Goal: Transaction & Acquisition: Purchase product/service

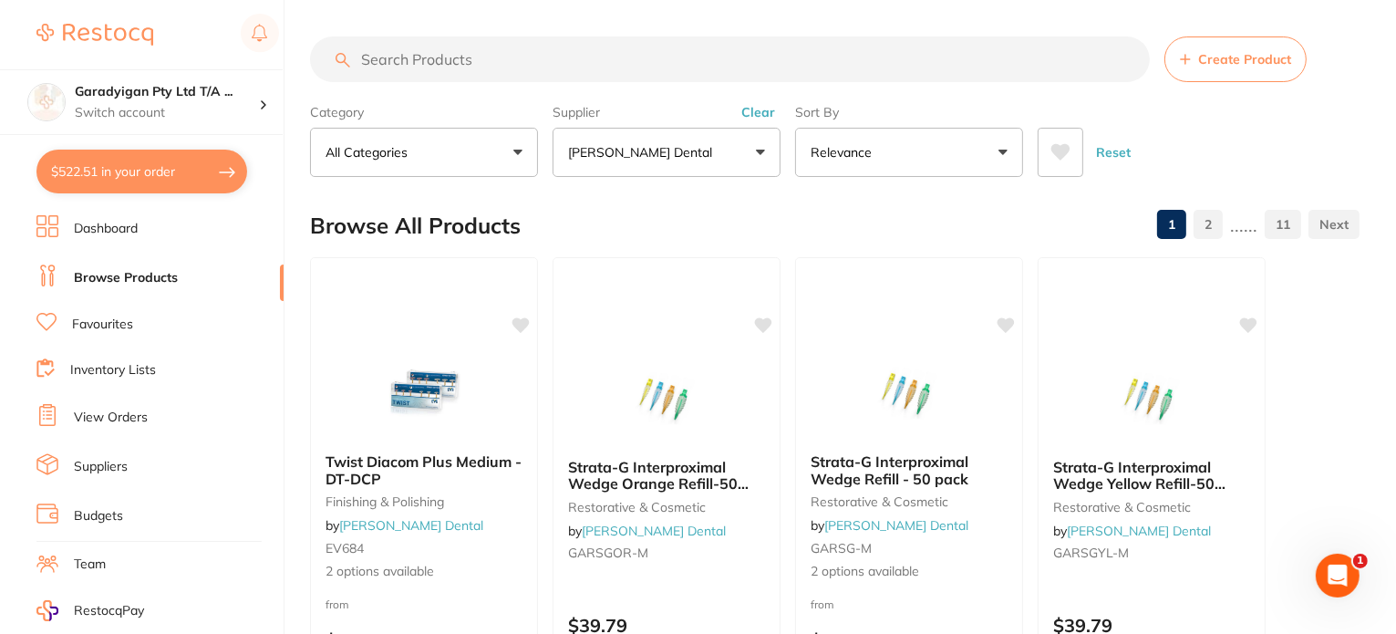
drag, startPoint x: 504, startPoint y: 57, endPoint x: 578, endPoint y: 67, distance: 74.5
click at [517, 56] on input "search" at bounding box center [730, 59] width 840 height 46
type input "paper towel"
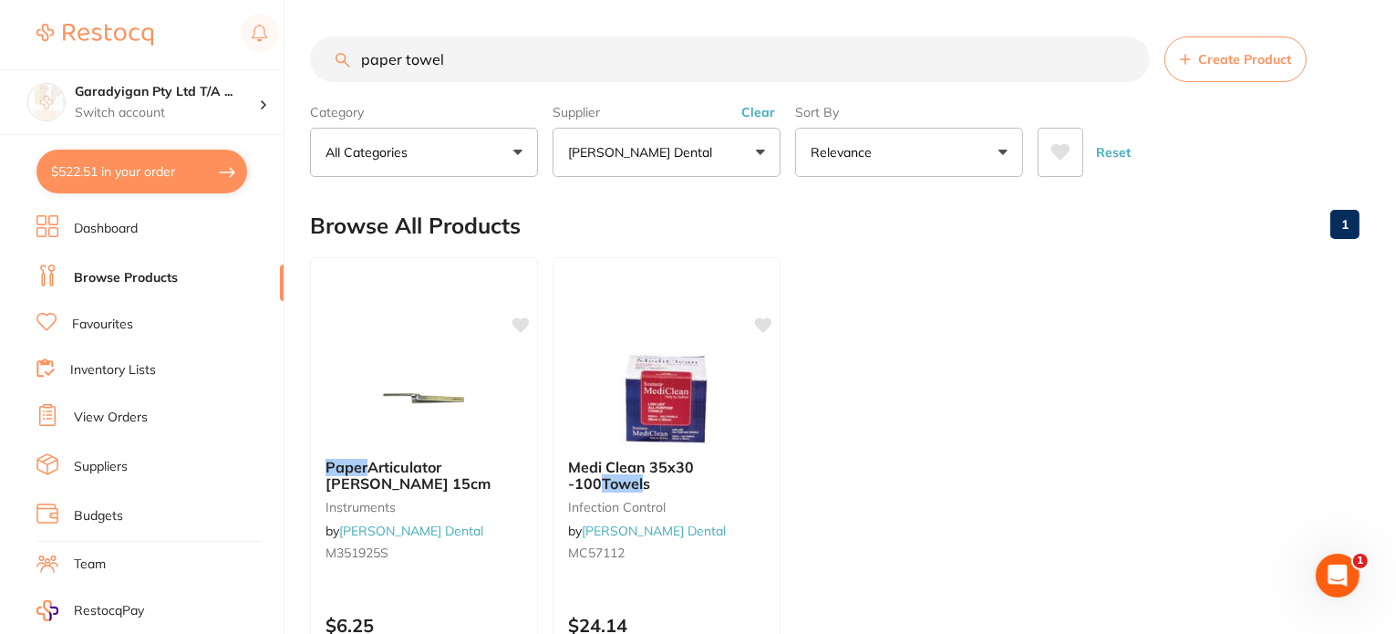
drag, startPoint x: 504, startPoint y: 53, endPoint x: 121, endPoint y: 0, distance: 386.5
click at [121, 0] on div "$522.51 Garadyigan Pty Ltd T/A ... Switch account Garadyigan Pty Ltd T/A Annand…" at bounding box center [698, 317] width 1396 height 634
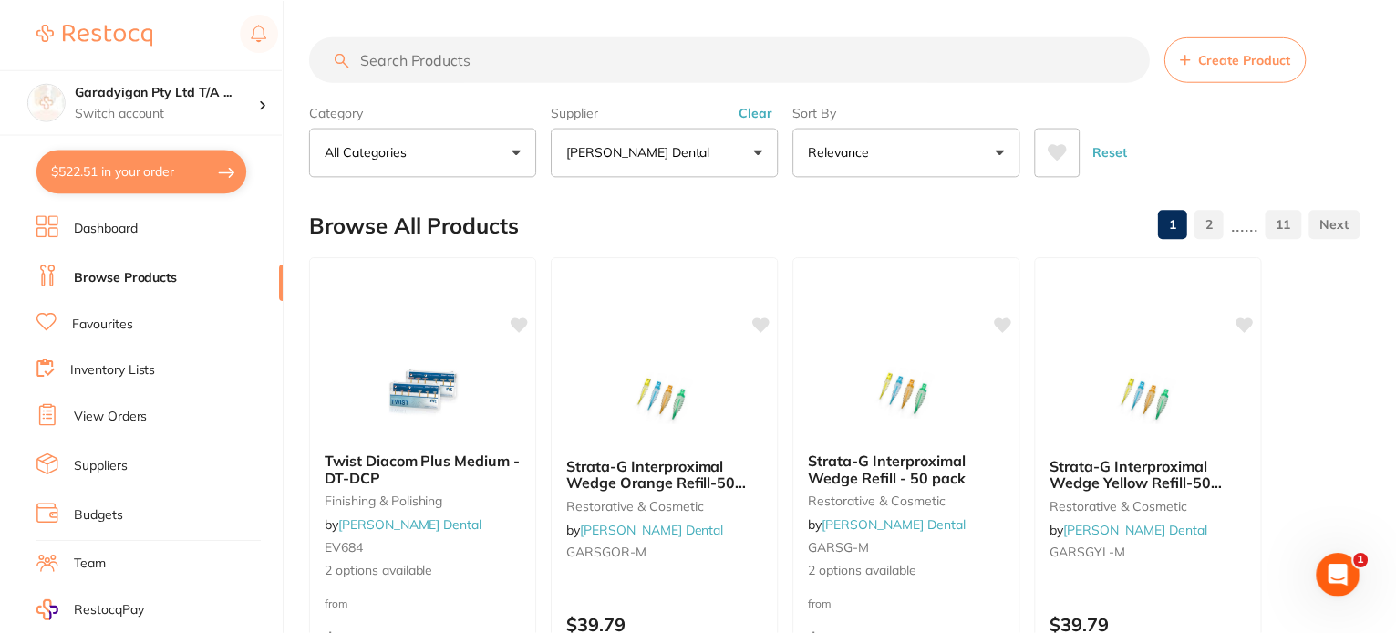
scroll to position [382, 0]
click at [140, 273] on link "Browse Products" at bounding box center [126, 278] width 104 height 18
click at [141, 274] on link "Browse Products" at bounding box center [126, 278] width 104 height 18
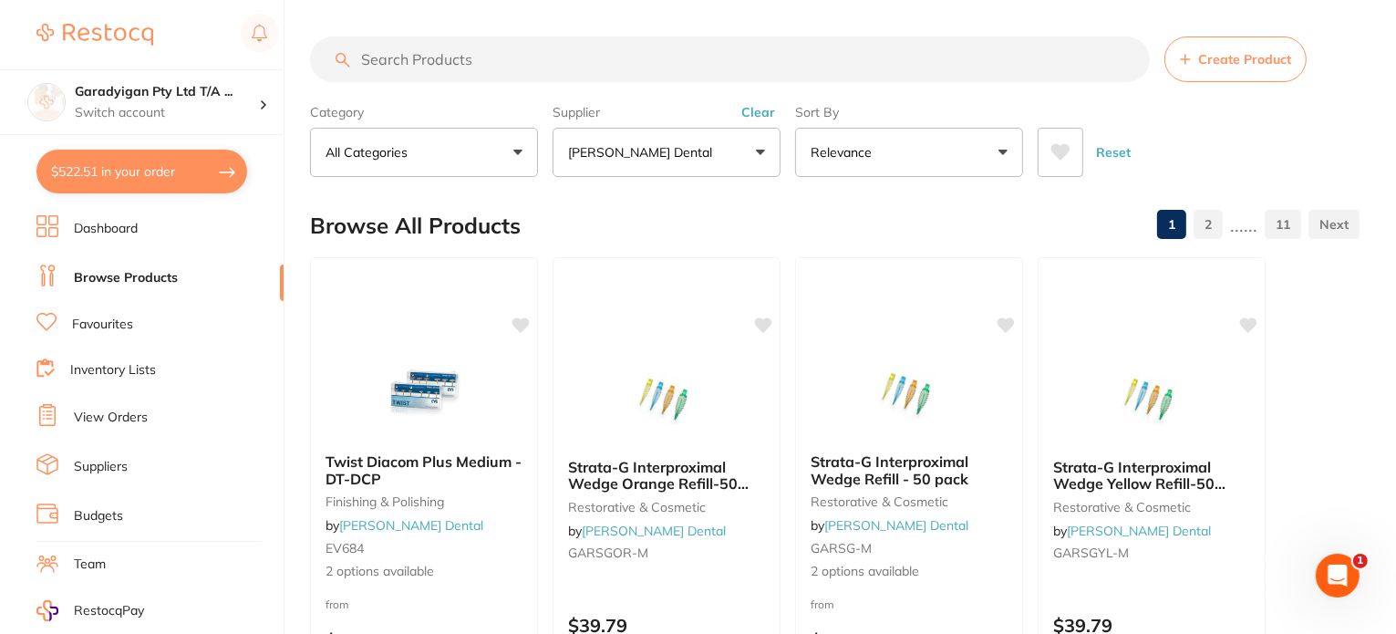
click at [354, 71] on input "search" at bounding box center [730, 59] width 840 height 46
click at [554, 53] on input "search" at bounding box center [730, 59] width 840 height 46
click at [553, 64] on input "search" at bounding box center [730, 59] width 840 height 46
type input "["
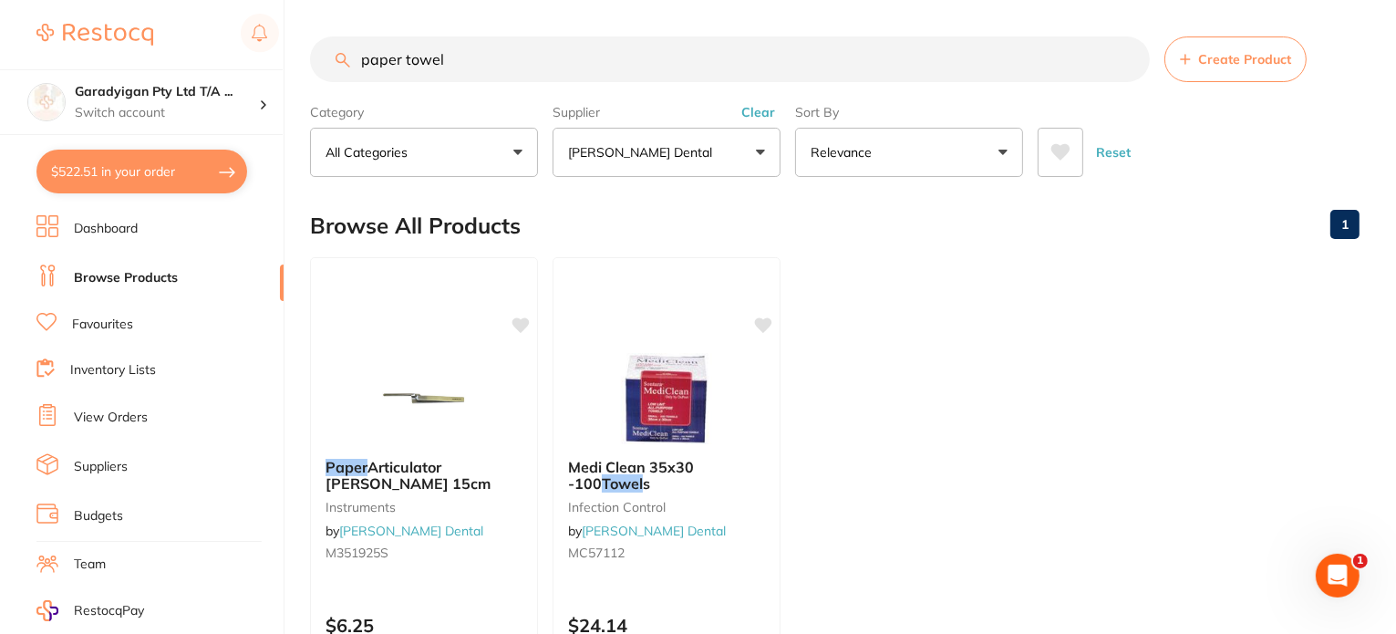
drag, startPoint x: 750, startPoint y: 160, endPoint x: 746, endPoint y: 170, distance: 10.2
click at [750, 162] on button "[PERSON_NAME] Dental" at bounding box center [666, 152] width 228 height 49
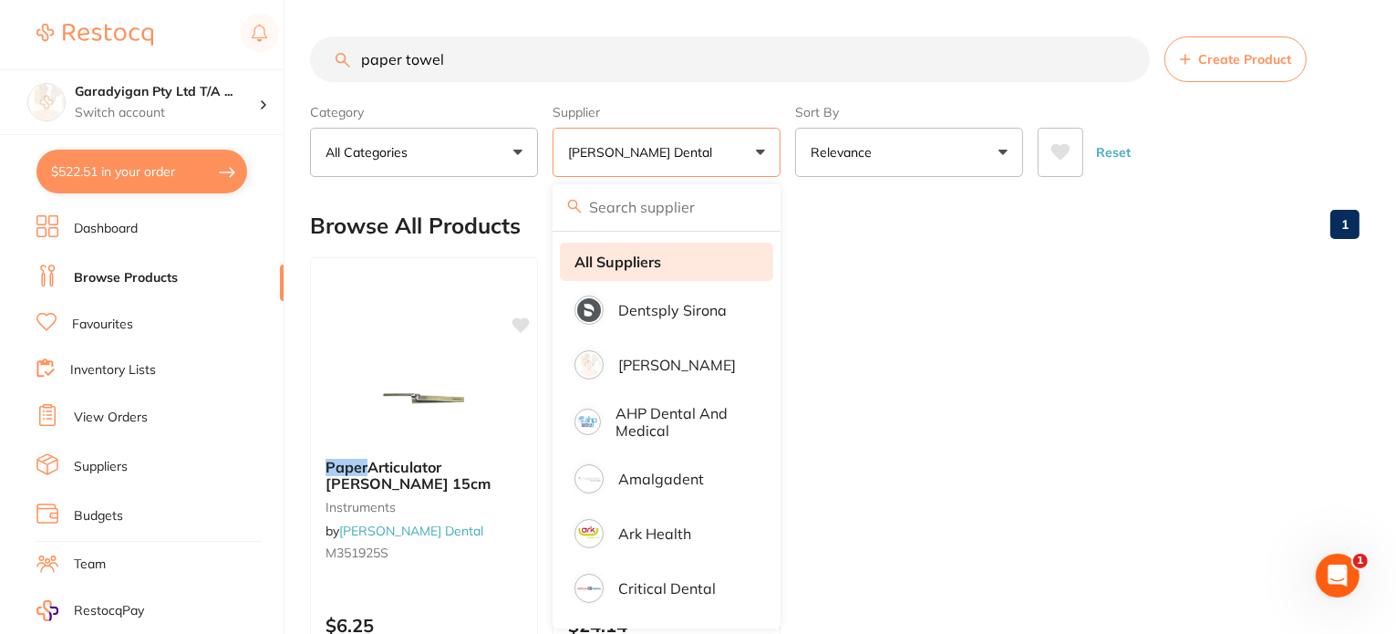
click at [624, 264] on strong "All Suppliers" at bounding box center [617, 261] width 87 height 16
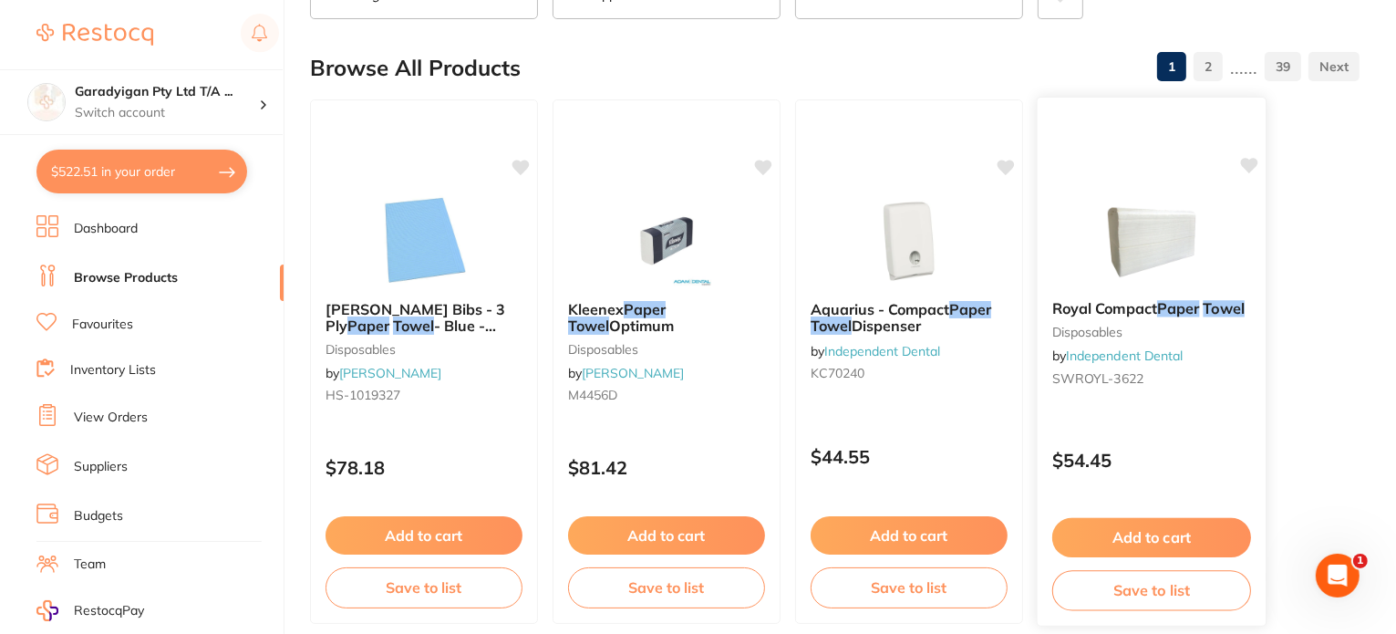
scroll to position [182, 0]
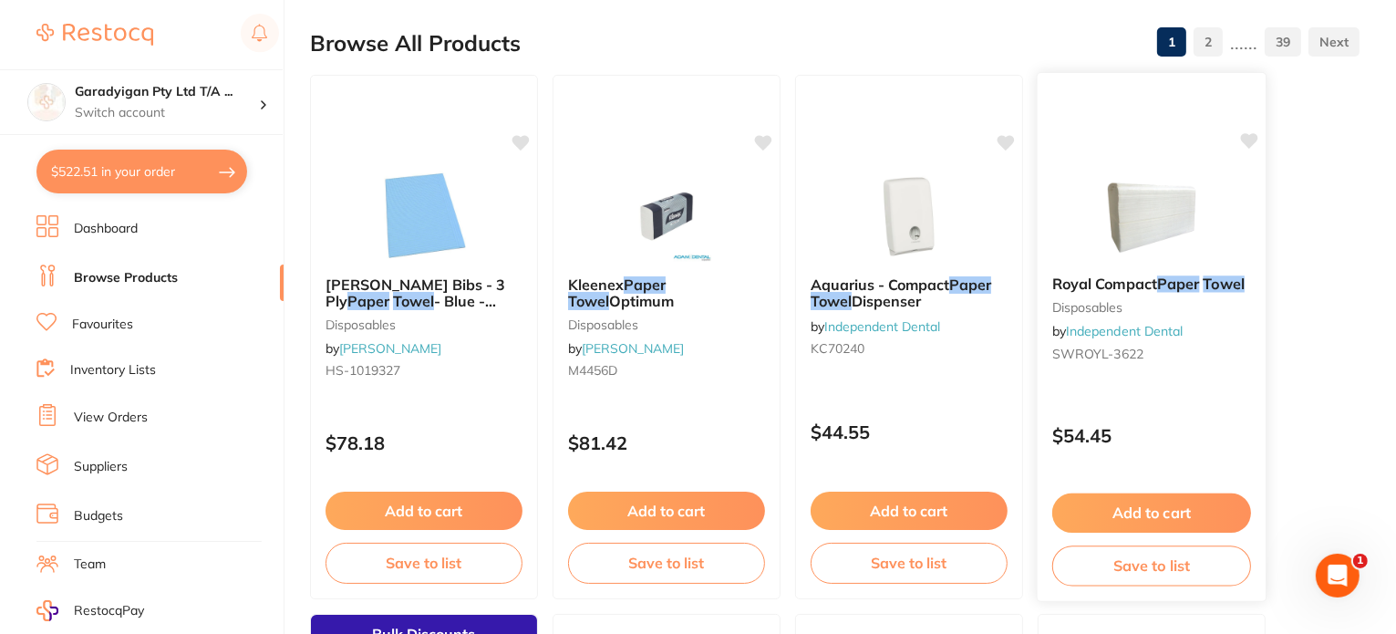
click at [1145, 237] on img at bounding box center [1150, 215] width 119 height 92
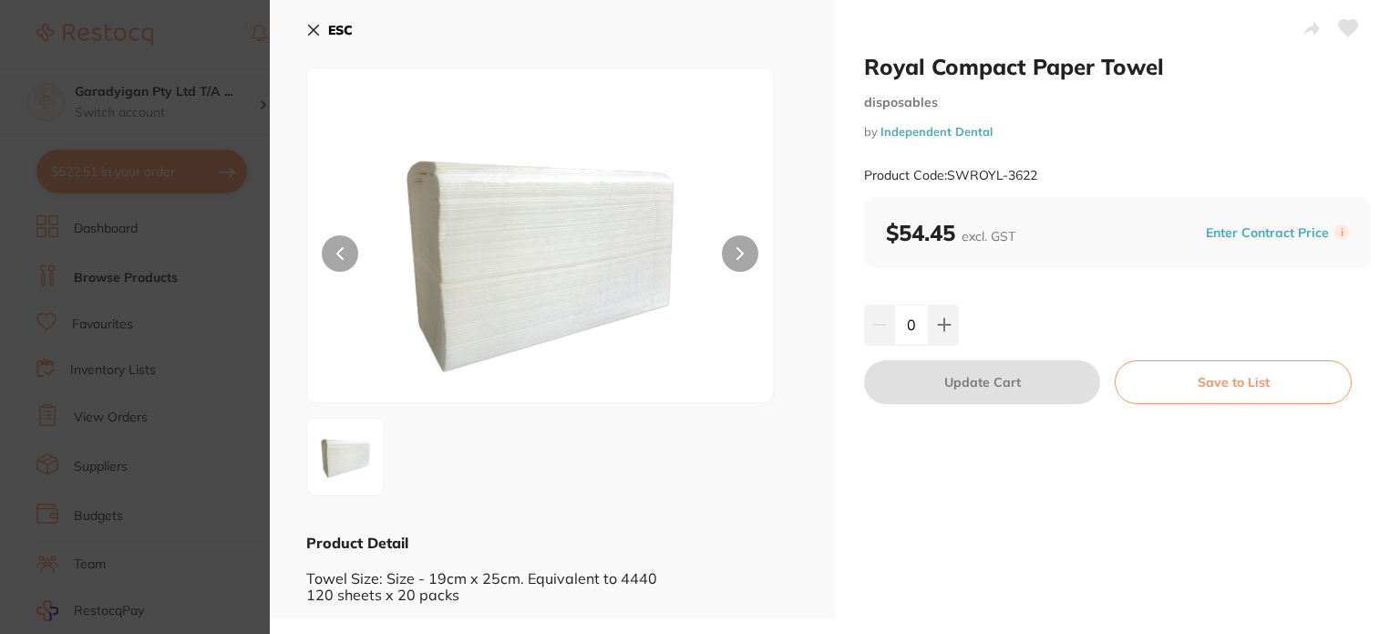
click at [1339, 29] on icon at bounding box center [1348, 28] width 19 height 16
drag, startPoint x: 314, startPoint y: 26, endPoint x: 315, endPoint y: 47, distance: 21.0
click at [310, 28] on icon at bounding box center [313, 30] width 15 height 15
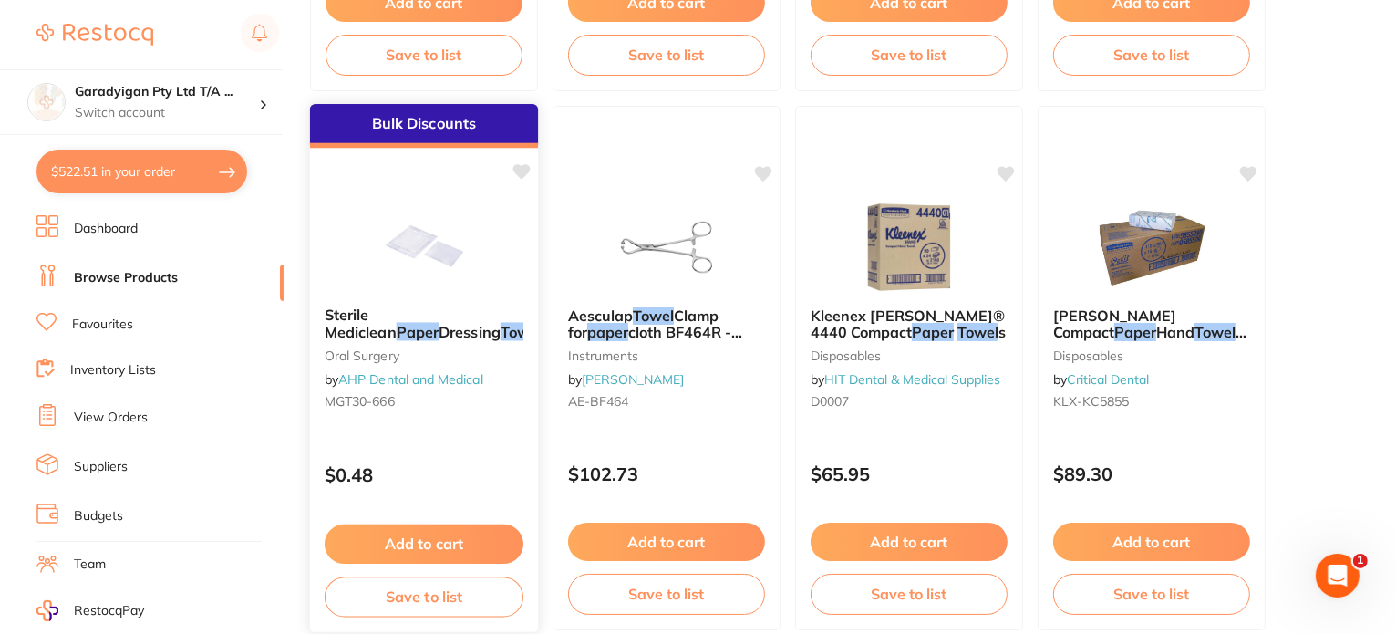
scroll to position [821, 0]
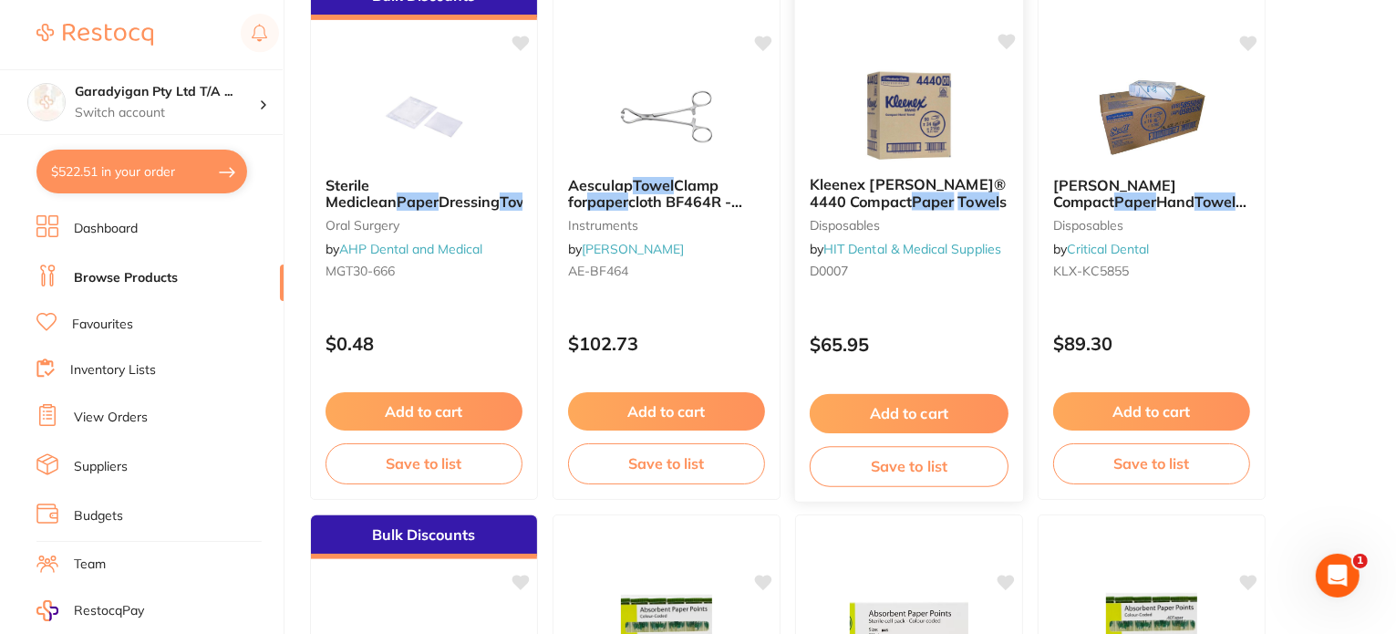
click at [893, 109] on img at bounding box center [908, 115] width 119 height 92
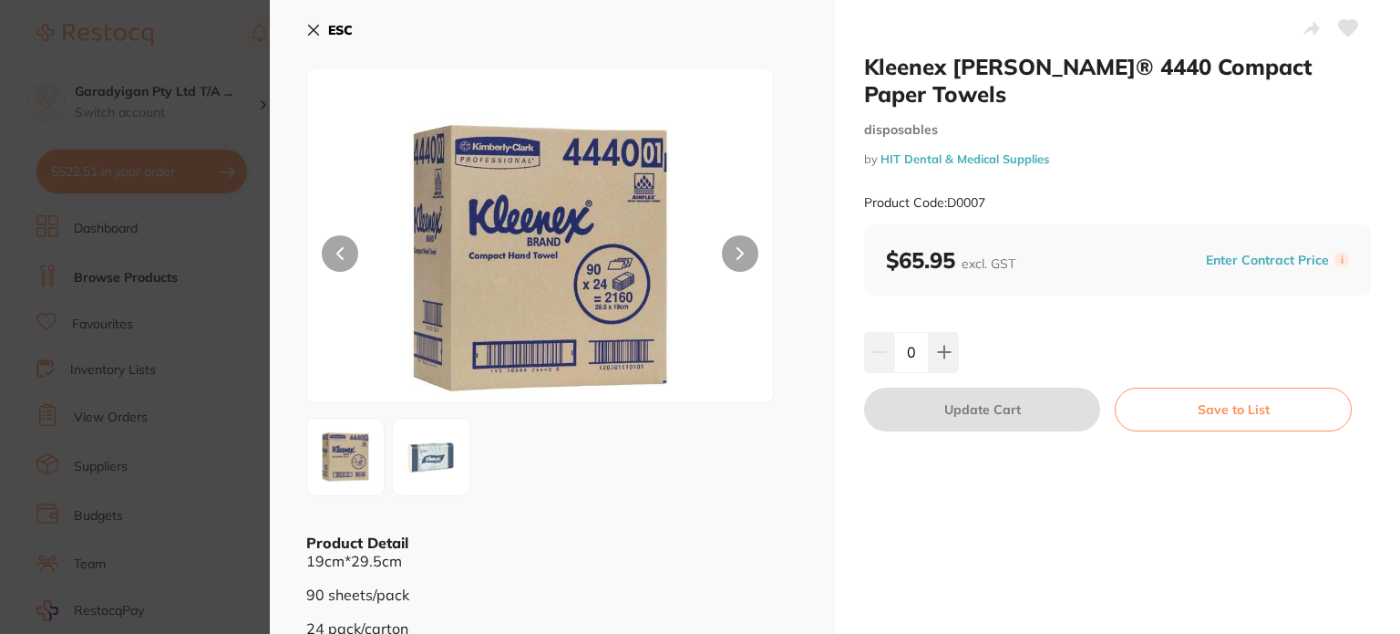
click at [303, 28] on div "ESC Product Detail 19cm*29.5cm 90 sheets/pack 24 pack/carton" at bounding box center [552, 325] width 565 height 651
click at [314, 25] on icon at bounding box center [313, 30] width 15 height 15
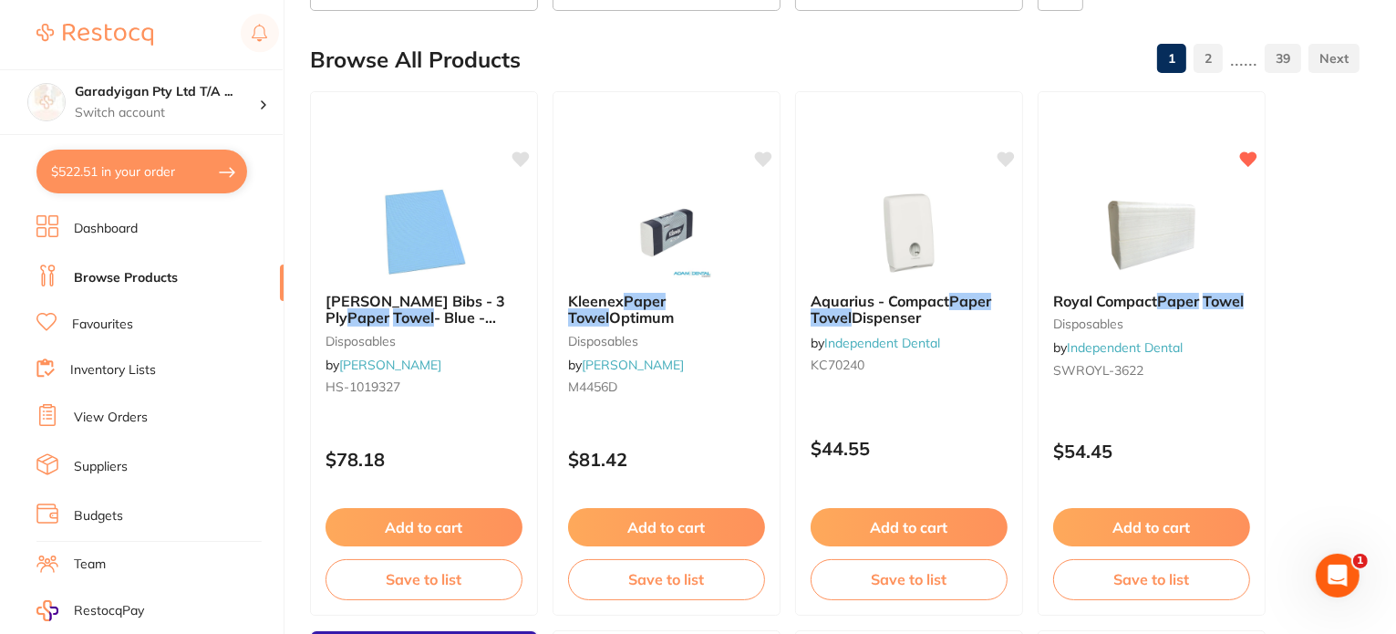
scroll to position [182, 0]
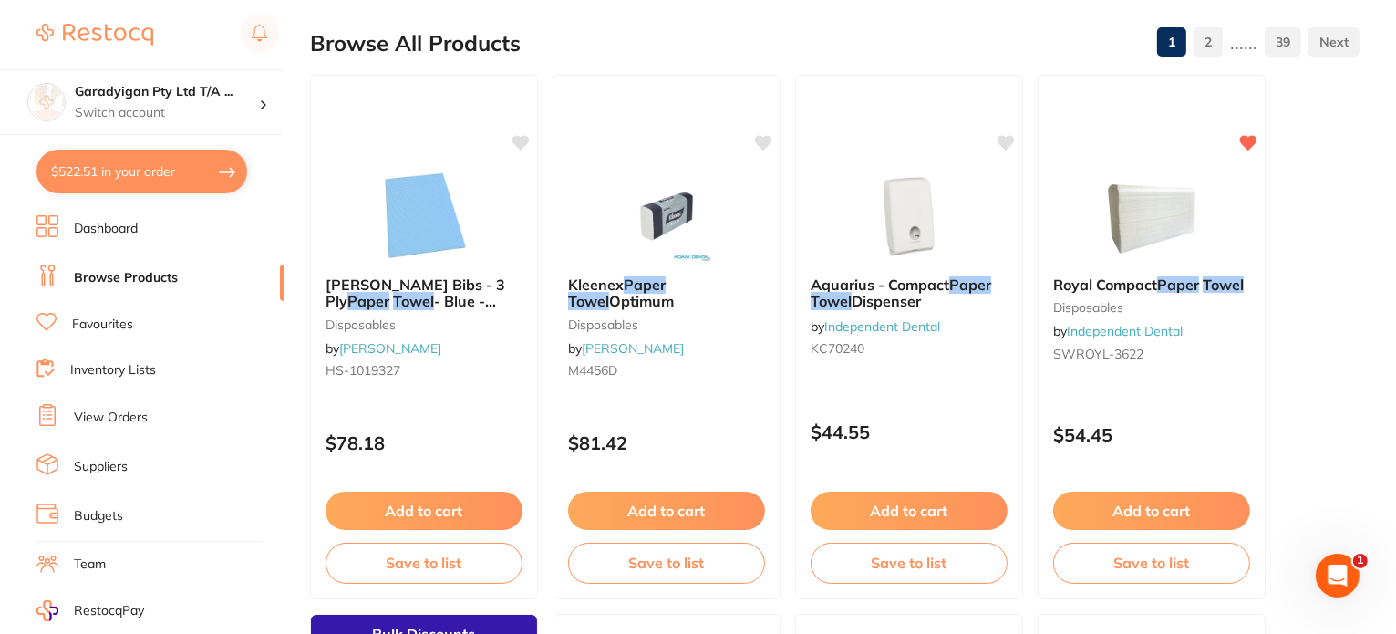
drag, startPoint x: 659, startPoint y: 263, endPoint x: 742, endPoint y: 332, distance: 107.5
click at [657, 263] on div "Kleenex Paper Towel Optimum disposables by [PERSON_NAME] M4456D" at bounding box center [666, 331] width 226 height 138
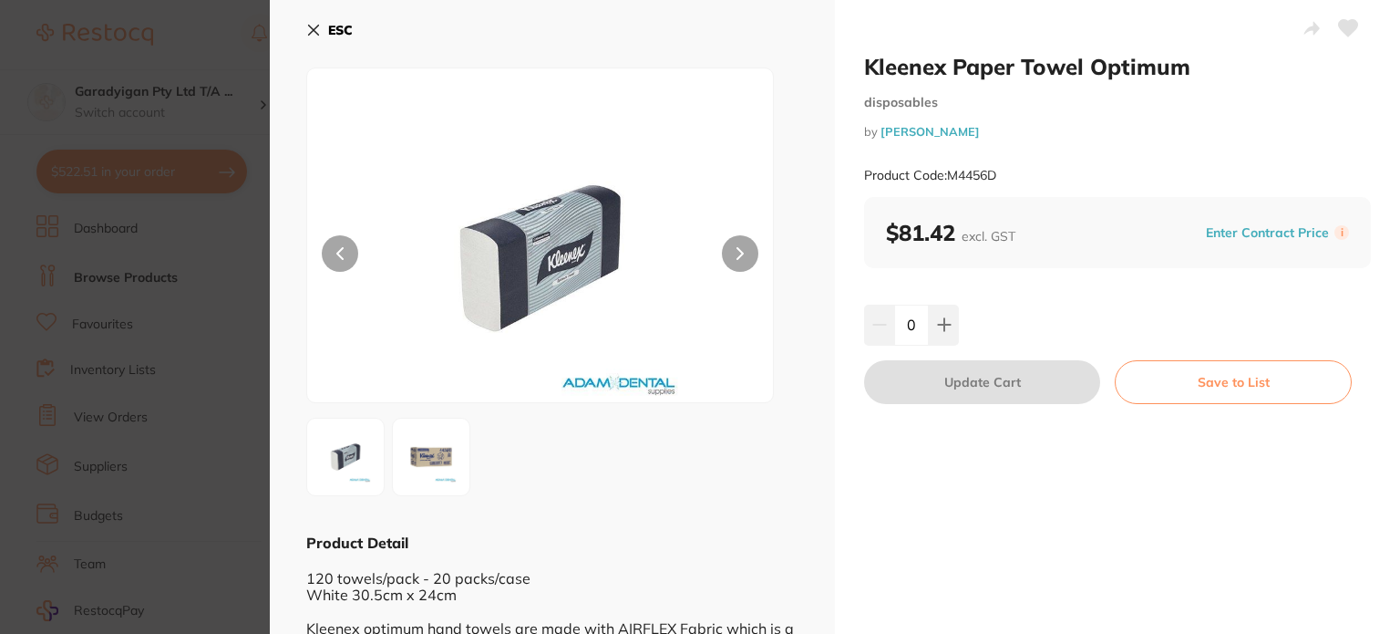
drag, startPoint x: 311, startPoint y: 28, endPoint x: 382, endPoint y: 72, distance: 83.5
click at [308, 29] on icon at bounding box center [313, 30] width 15 height 15
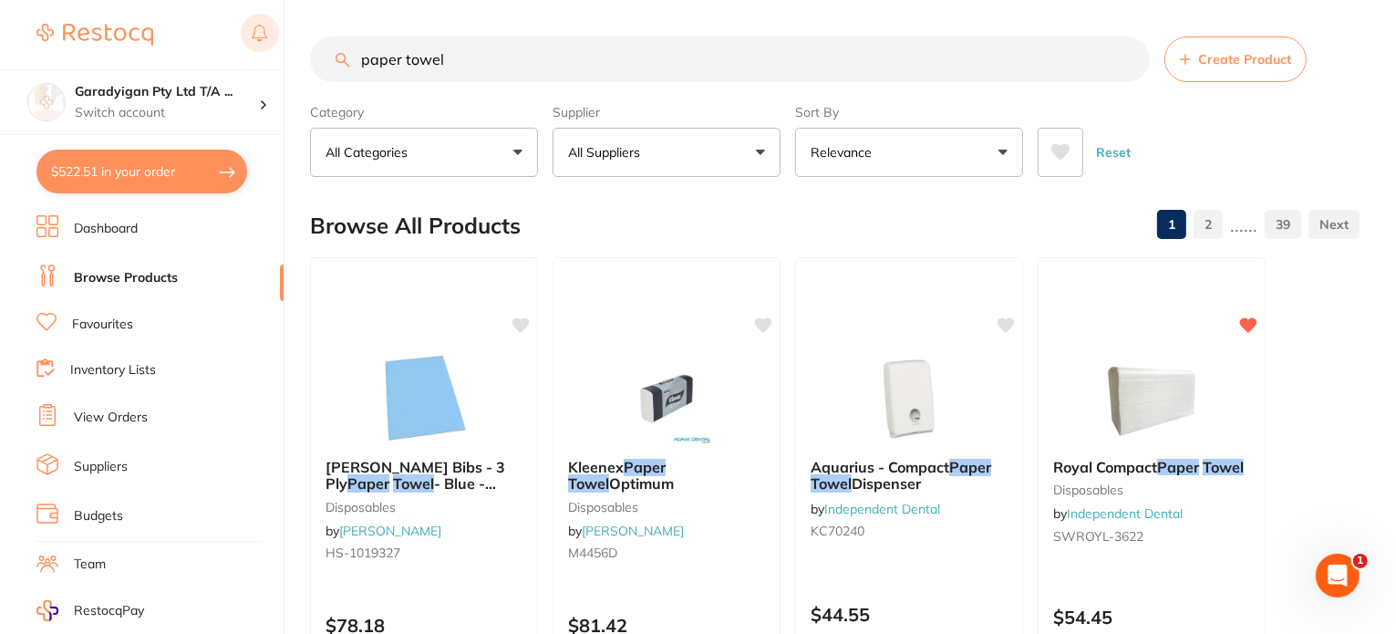
drag, startPoint x: 482, startPoint y: 58, endPoint x: 246, endPoint y: 51, distance: 236.2
click at [246, 51] on div "$522.51 Garadyigan Pty Ltd T/A ... Switch account Garadyigan Pty Ltd T/A Annand…" at bounding box center [698, 317] width 1396 height 634
type input "l"
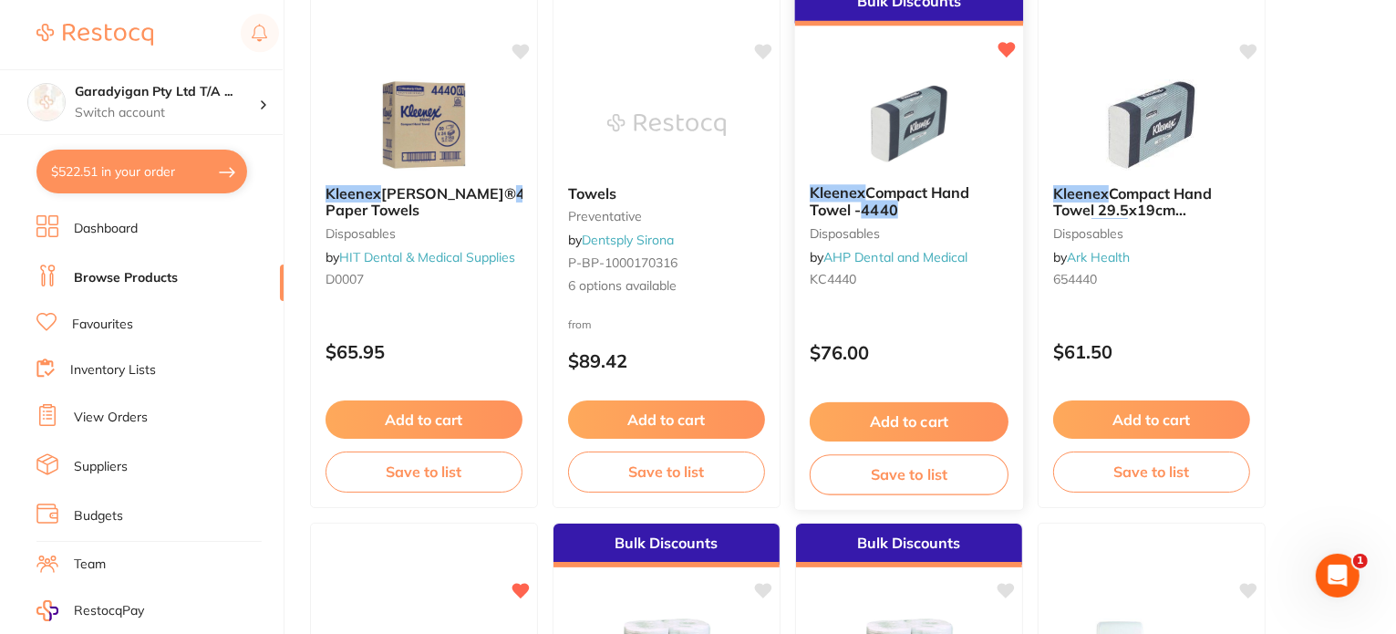
click at [921, 103] on img at bounding box center [908, 123] width 119 height 92
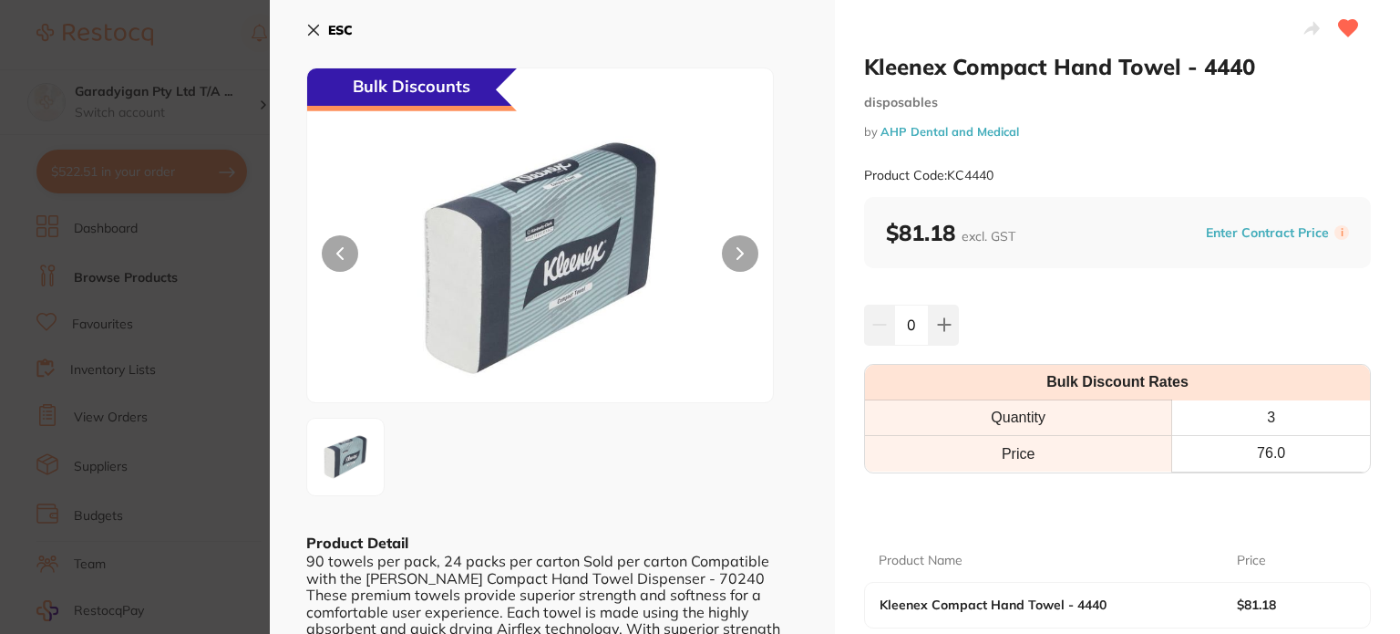
click at [322, 13] on div "ESC Bulk Discounts Product Detail 90 towels per pack, 24 packs per carton Sold …" at bounding box center [552, 379] width 565 height 759
drag, startPoint x: 315, startPoint y: 27, endPoint x: 324, endPoint y: 39, distance: 14.4
click at [316, 27] on icon at bounding box center [314, 31] width 10 height 10
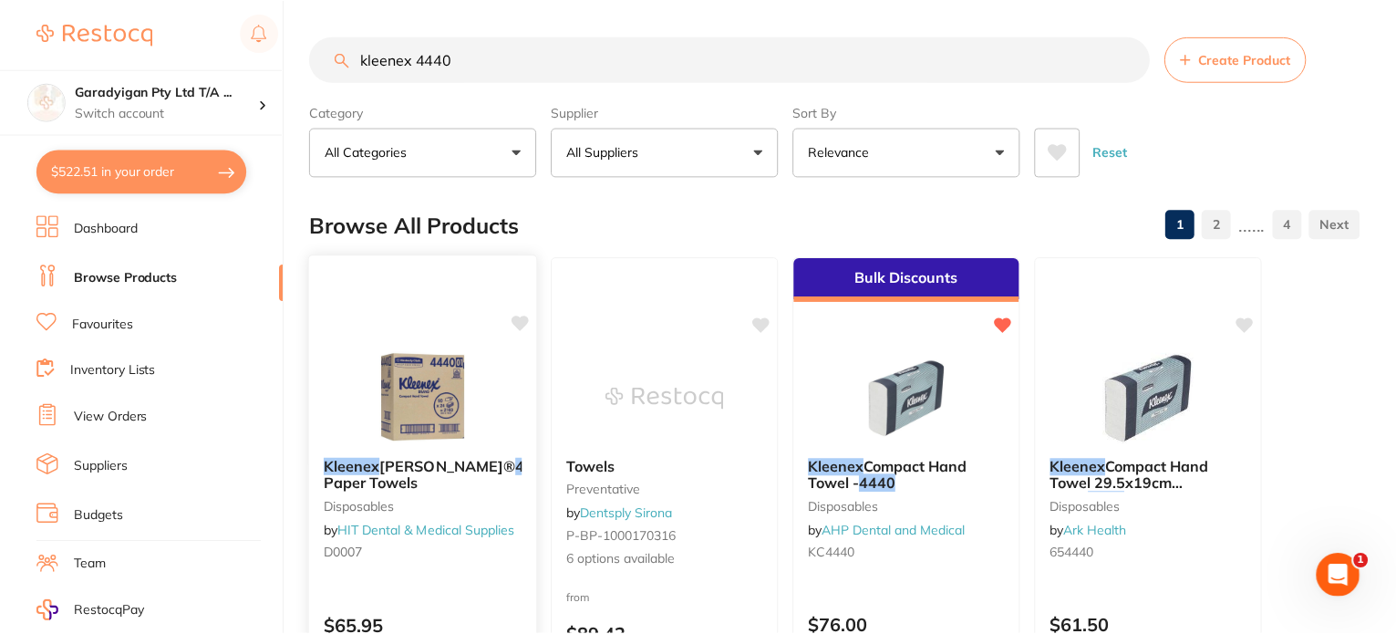
scroll to position [274, 0]
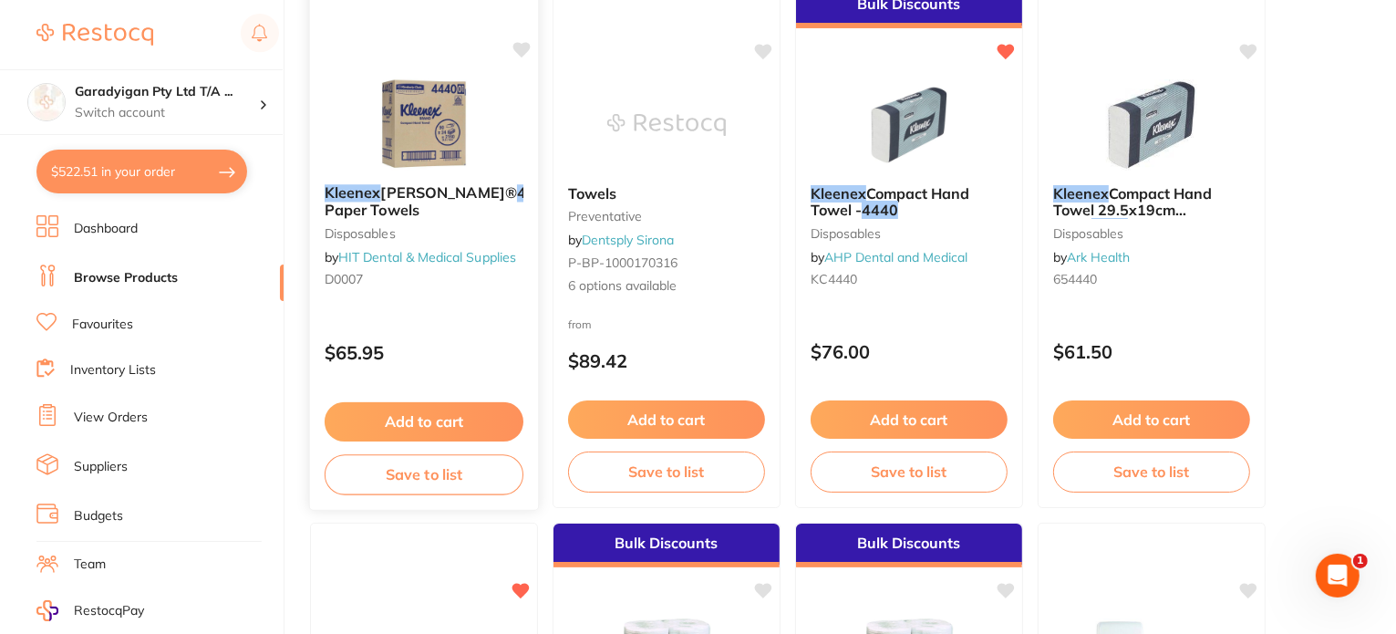
click at [429, 108] on img at bounding box center [423, 123] width 119 height 92
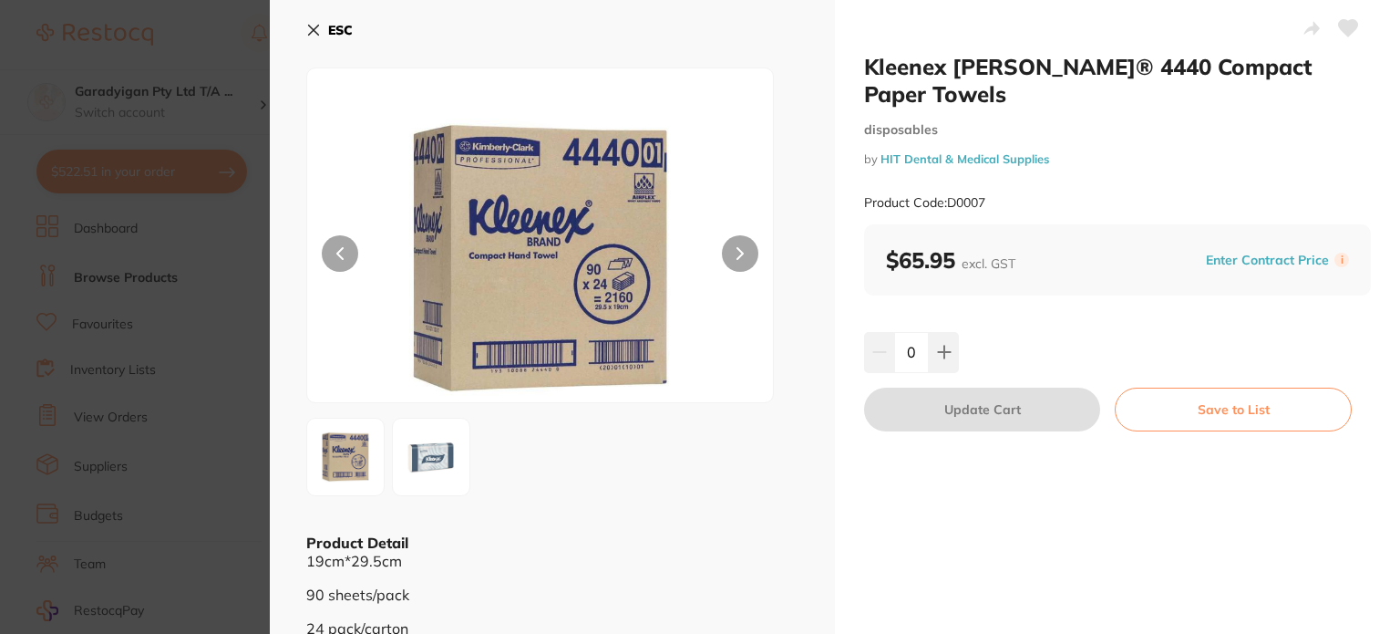
click at [315, 38] on button "ESC" at bounding box center [329, 30] width 46 height 31
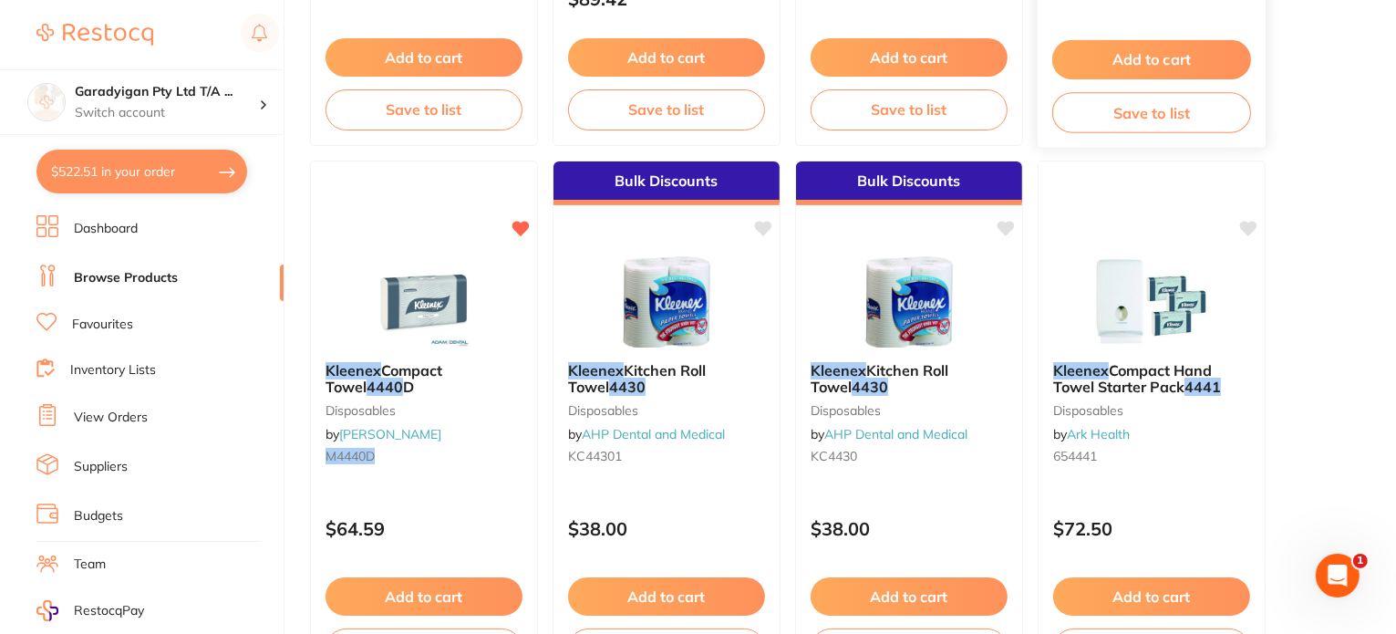
scroll to position [729, 0]
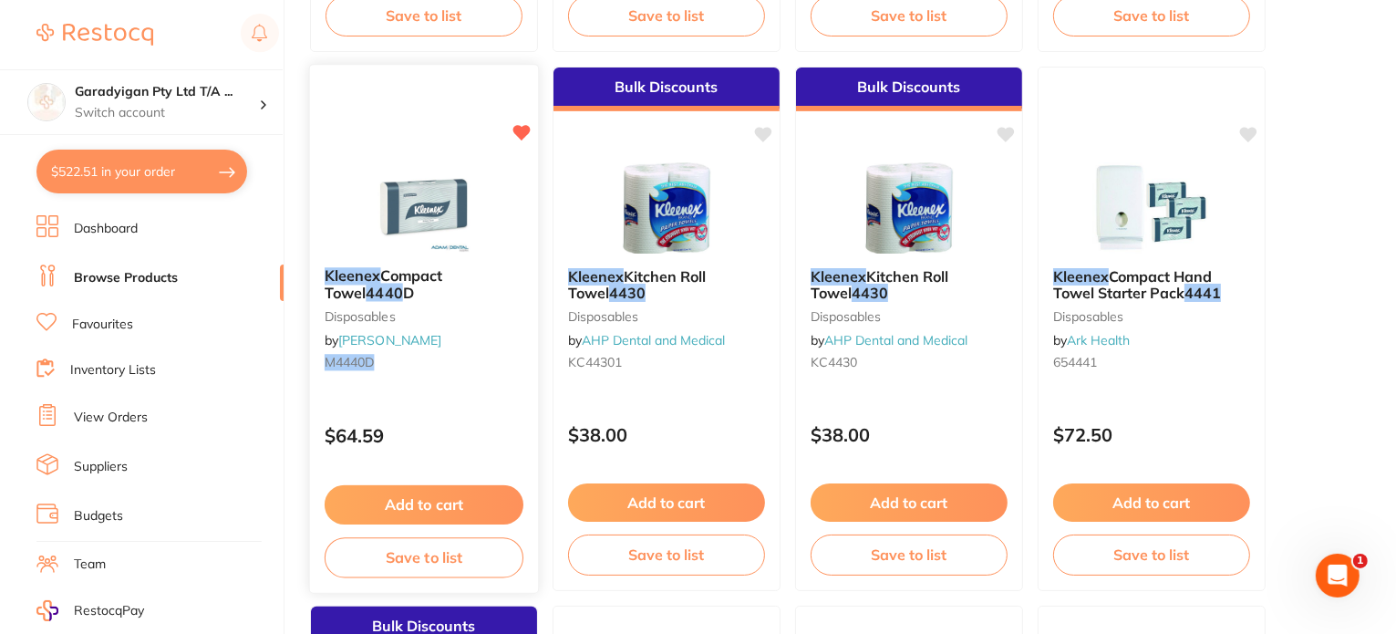
click at [440, 222] on img at bounding box center [423, 206] width 119 height 92
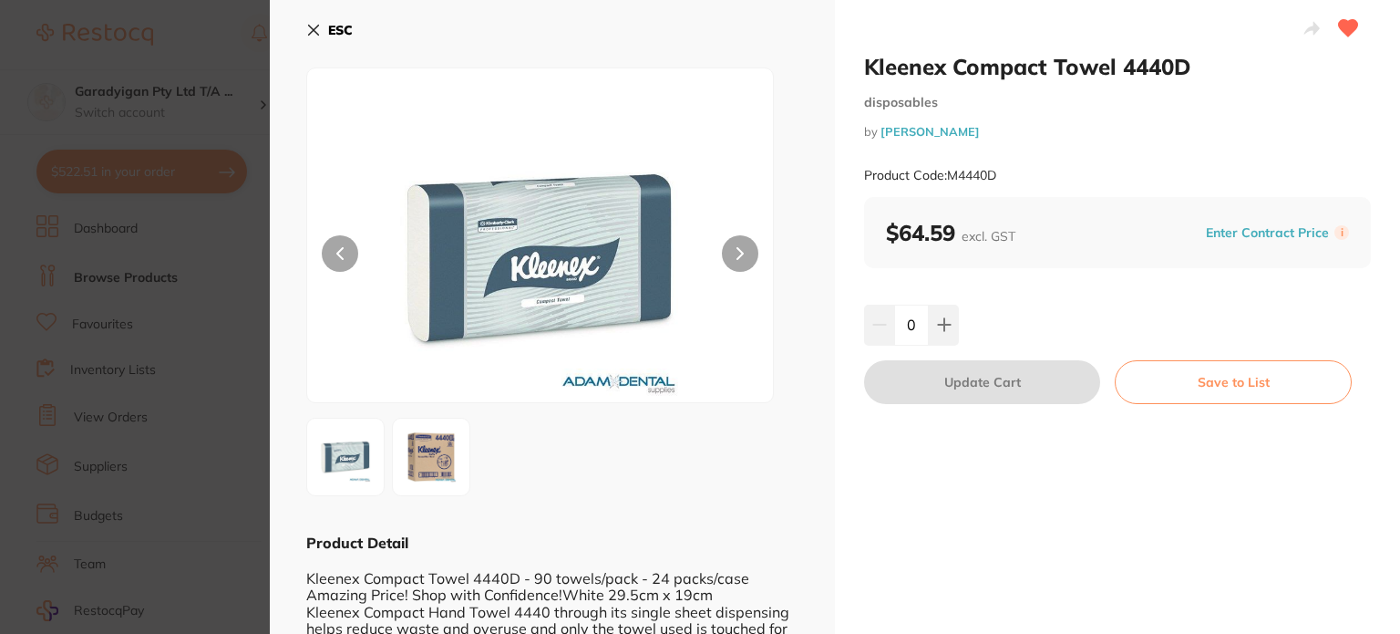
drag, startPoint x: 312, startPoint y: 26, endPoint x: 356, endPoint y: 62, distance: 57.7
click at [312, 26] on icon at bounding box center [313, 30] width 15 height 15
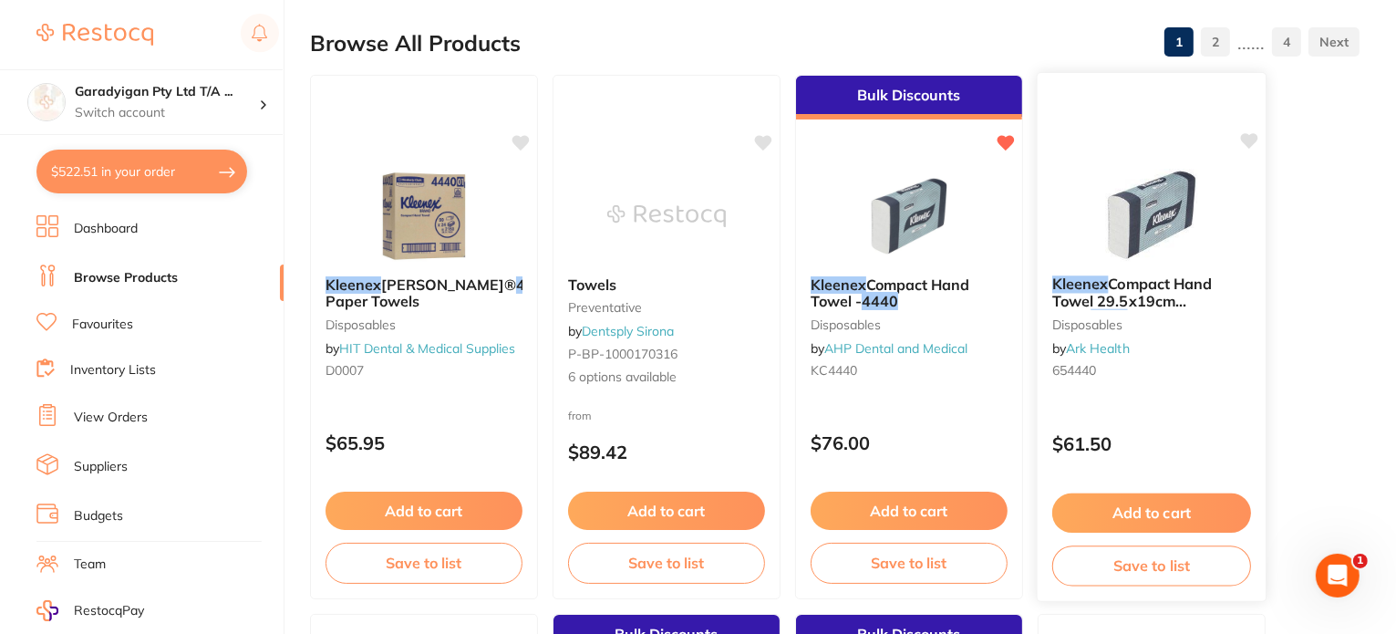
scroll to position [1, 0]
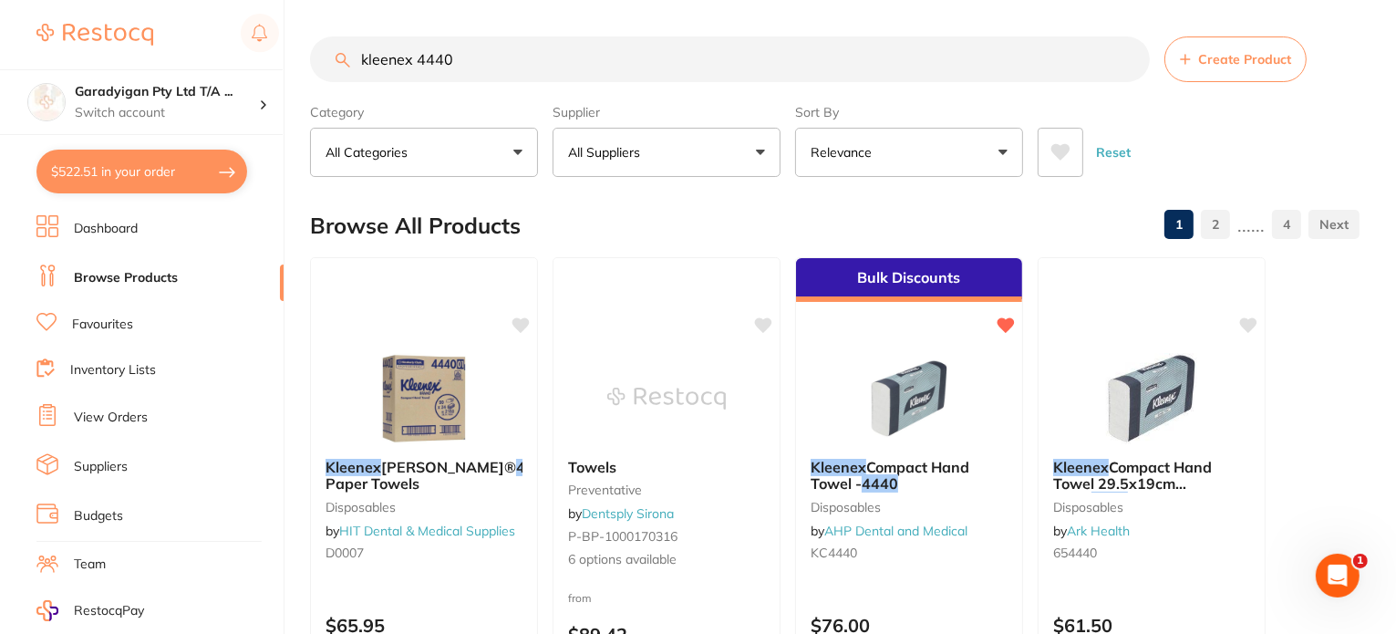
drag, startPoint x: 492, startPoint y: 57, endPoint x: 135, endPoint y: 51, distance: 357.4
click at [135, 51] on div "$522.51 Garadyigan Pty Ltd T/A ... Switch account Garadyigan Pty Ltd T/A Annand…" at bounding box center [698, 317] width 1396 height 634
type input "a"
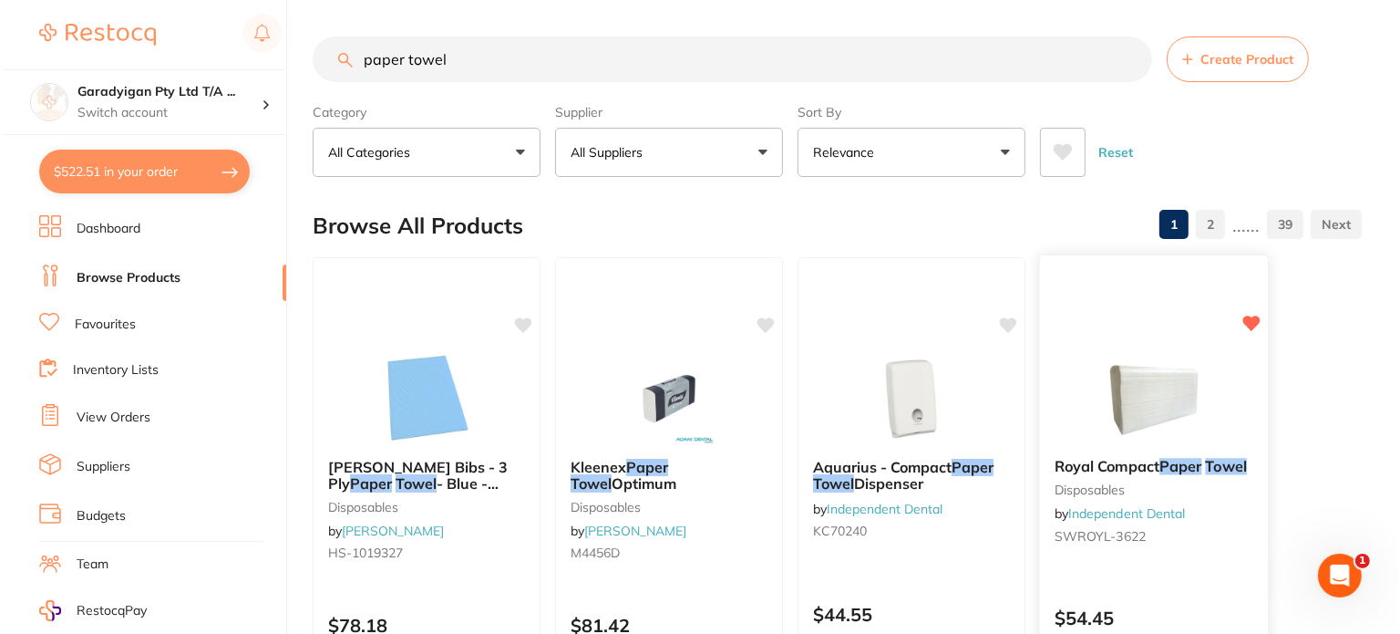
scroll to position [0, 0]
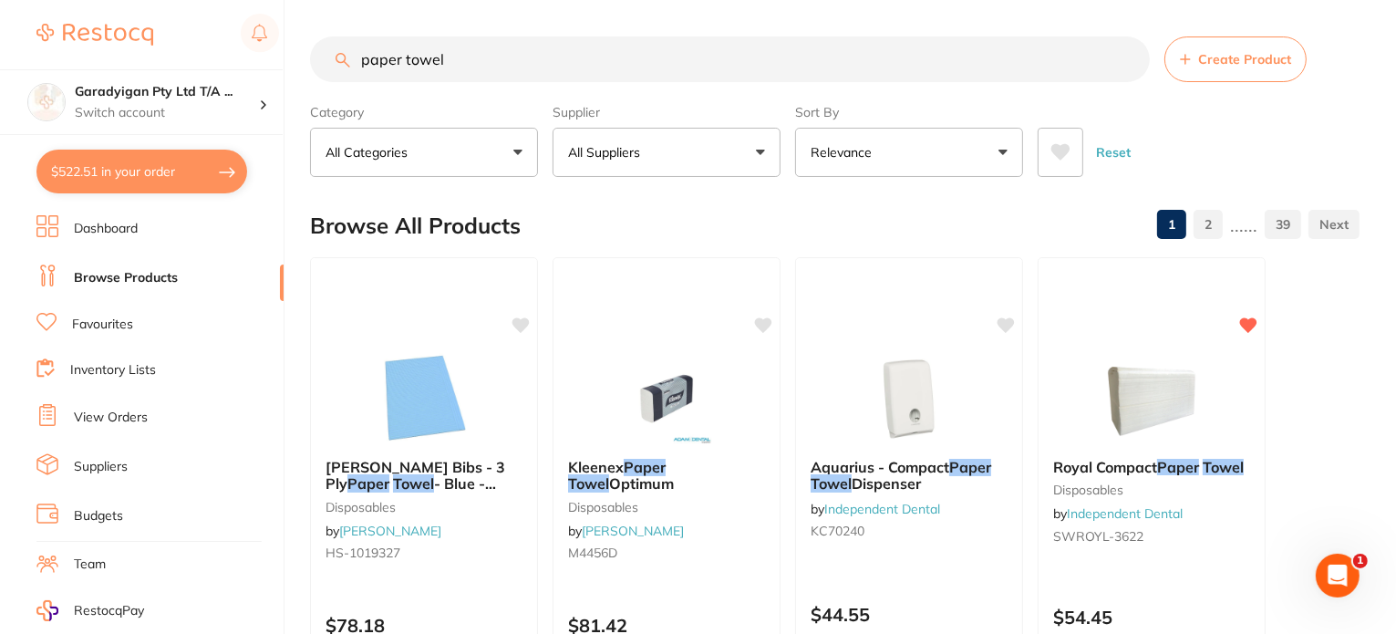
drag, startPoint x: 1123, startPoint y: 427, endPoint x: 1092, endPoint y: 528, distance: 105.8
click at [1123, 428] on img at bounding box center [1151, 398] width 119 height 91
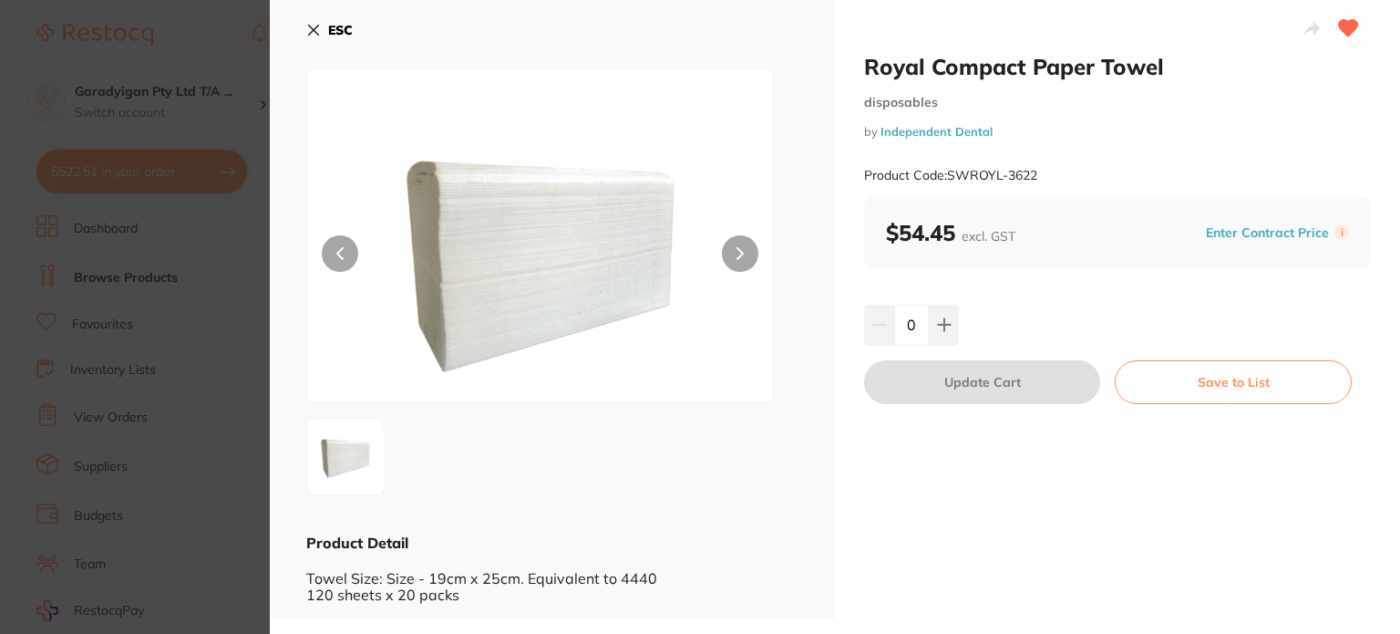
drag, startPoint x: 313, startPoint y: 28, endPoint x: 646, endPoint y: 178, distance: 365.6
click at [312, 32] on icon at bounding box center [314, 31] width 10 height 10
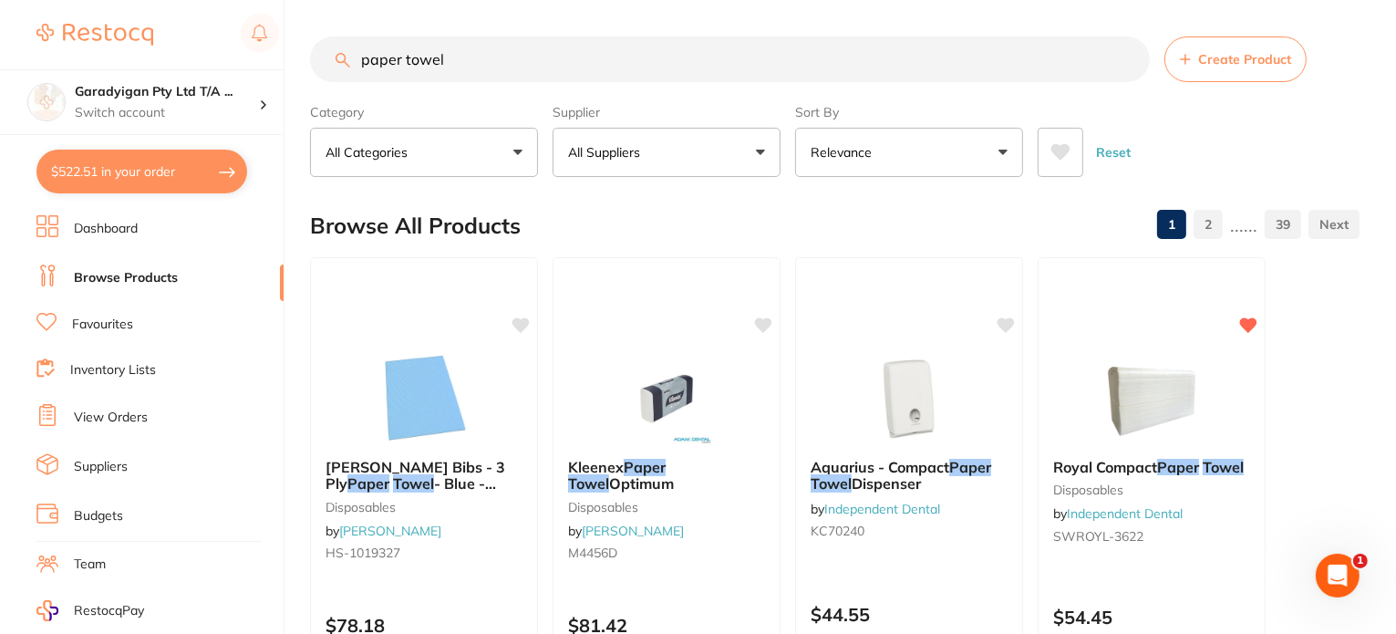
drag, startPoint x: 150, startPoint y: 185, endPoint x: 838, endPoint y: 400, distance: 720.3
click at [153, 185] on button "$522.51 in your order" at bounding box center [141, 172] width 211 height 44
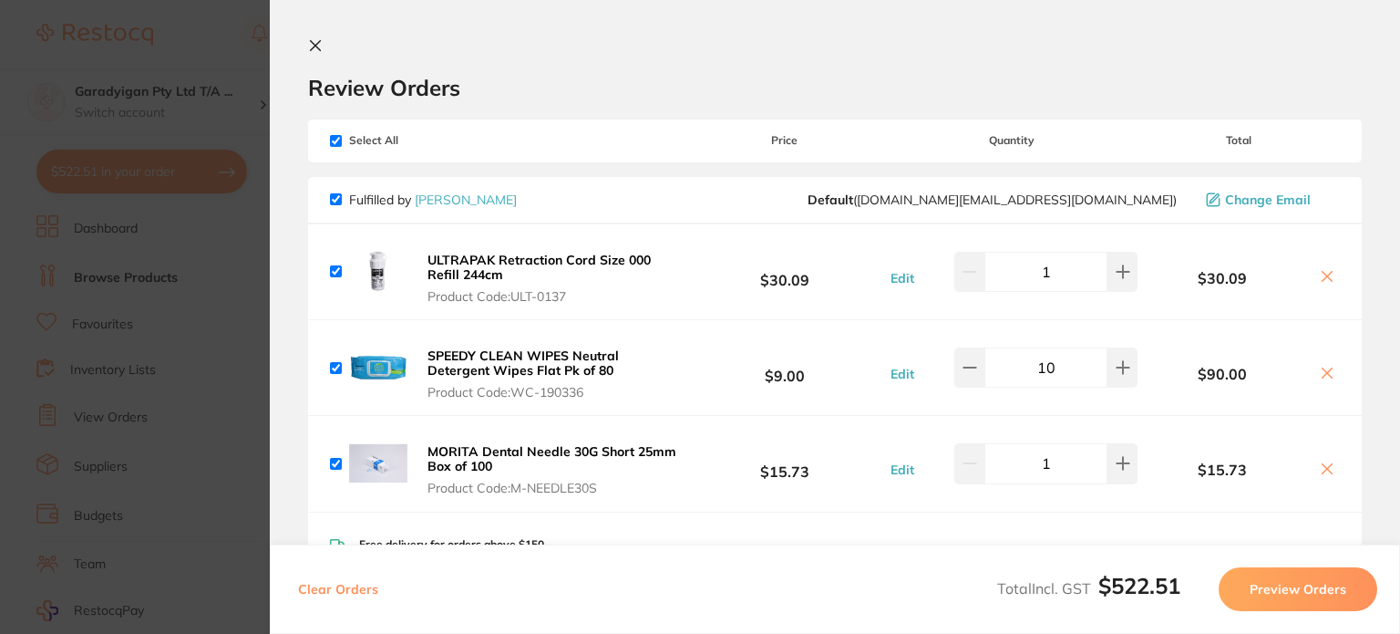
click at [320, 50] on icon at bounding box center [316, 46] width 10 height 10
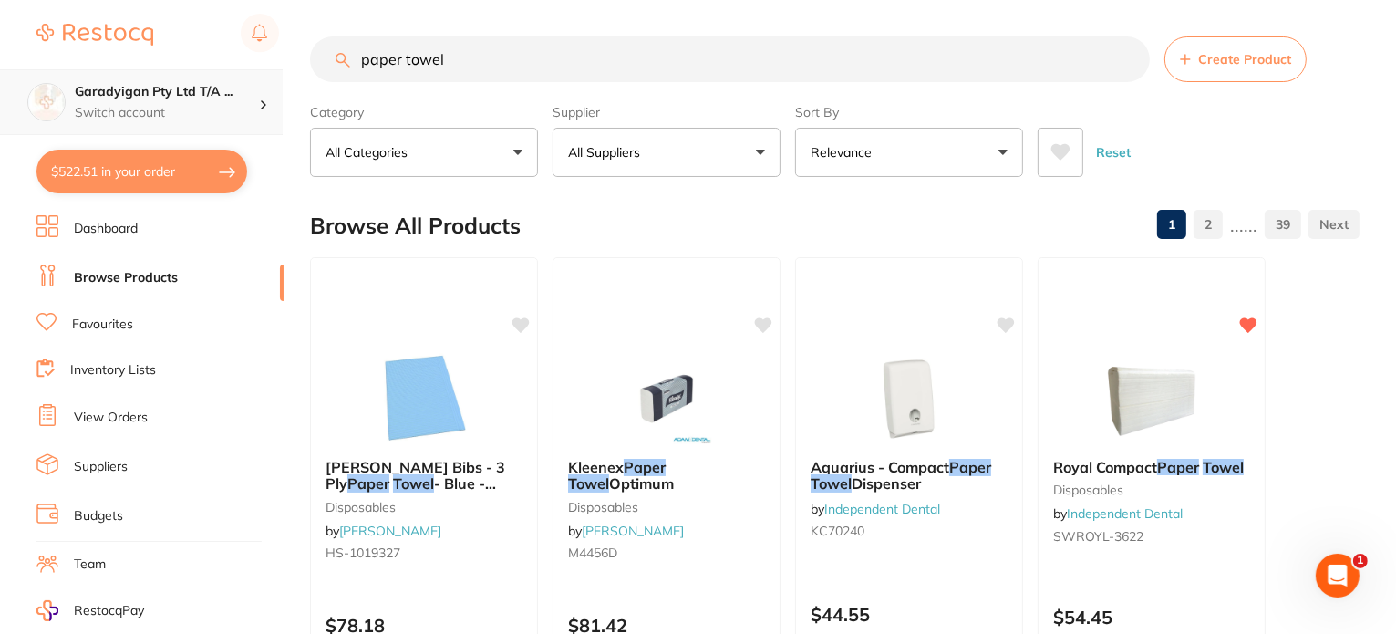
drag, startPoint x: 485, startPoint y: 72, endPoint x: 165, endPoint y: 98, distance: 321.0
click at [165, 98] on div "$522.51 Garadyigan Pty Ltd T/A ... Switch account Garadyigan Pty Ltd T/A Annand…" at bounding box center [698, 317] width 1396 height 634
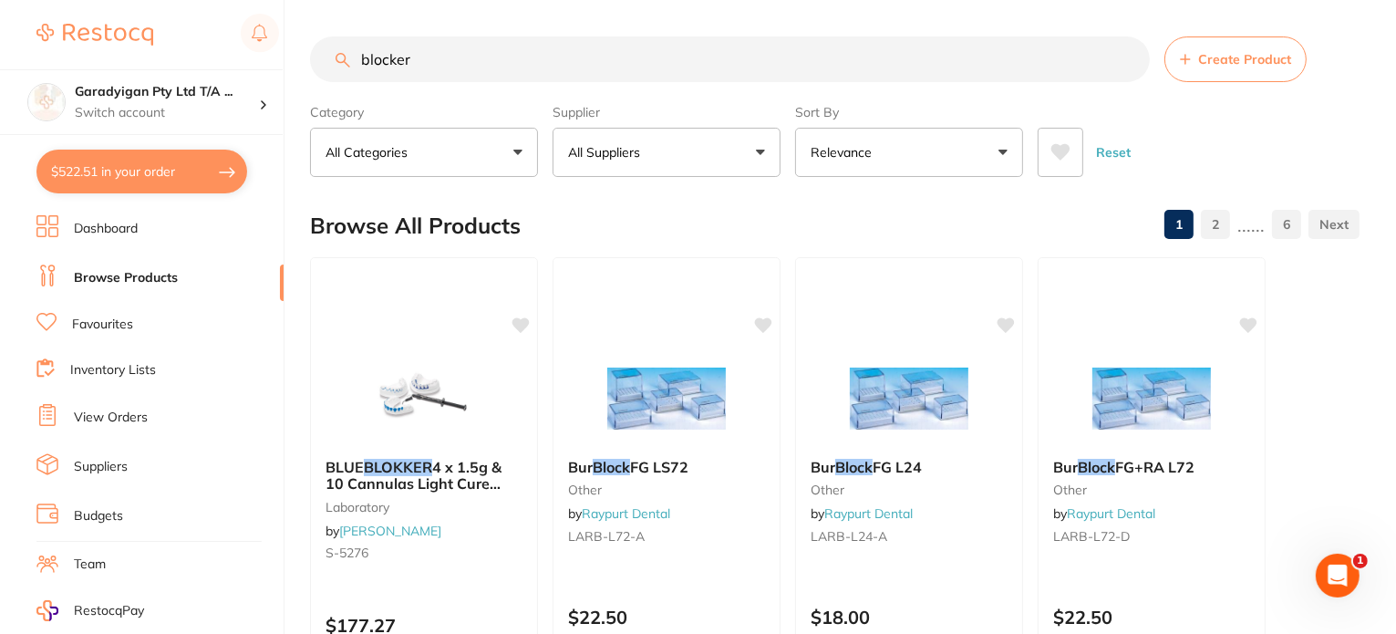
drag, startPoint x: 435, startPoint y: 45, endPoint x: 179, endPoint y: 25, distance: 257.0
click at [179, 25] on div "$522.51 Garadyigan Pty Ltd T/A ... Switch account Garadyigan Pty Ltd T/A Annand…" at bounding box center [698, 317] width 1396 height 634
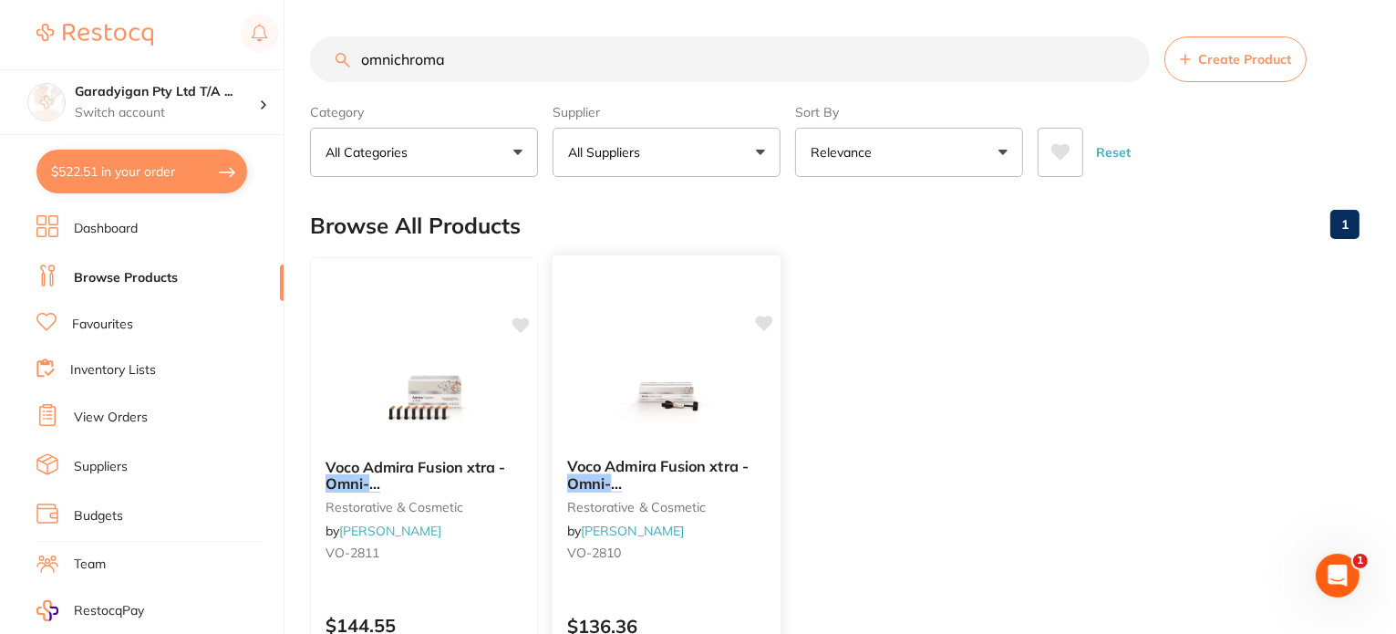
type input "omnichroma"
click at [672, 418] on img at bounding box center [665, 397] width 119 height 92
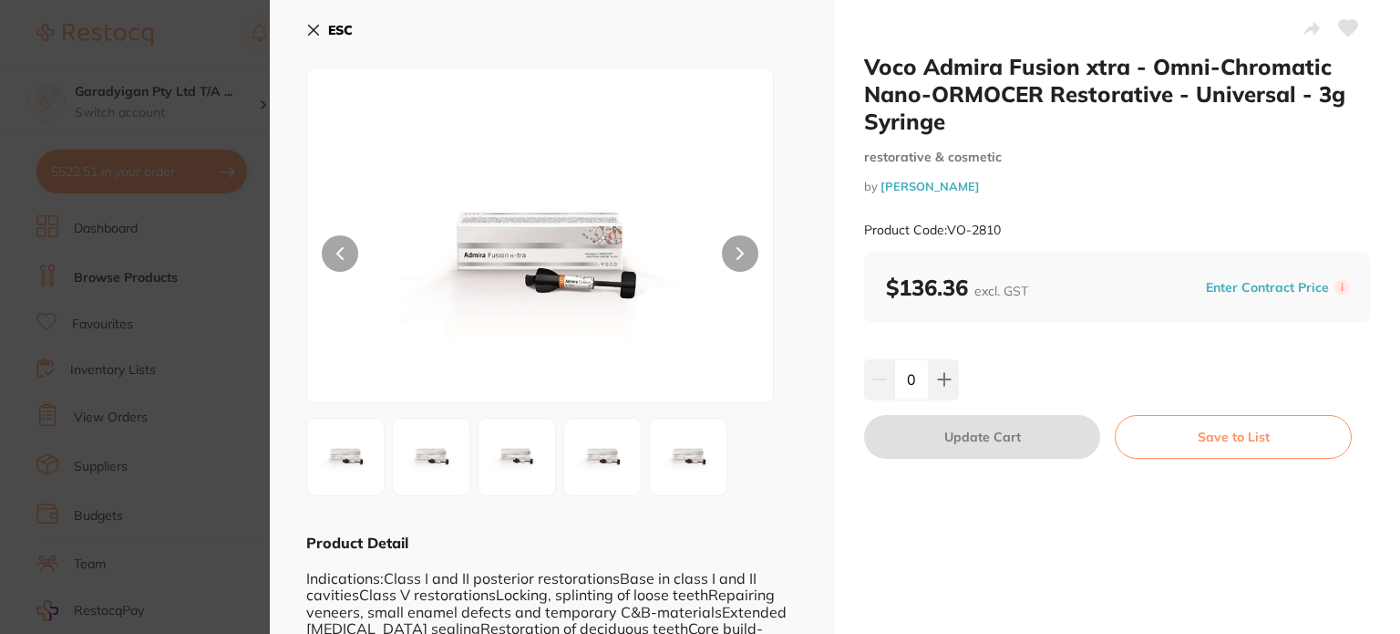
drag, startPoint x: 311, startPoint y: 33, endPoint x: 406, endPoint y: 90, distance: 110.9
click at [312, 33] on icon at bounding box center [313, 30] width 15 height 15
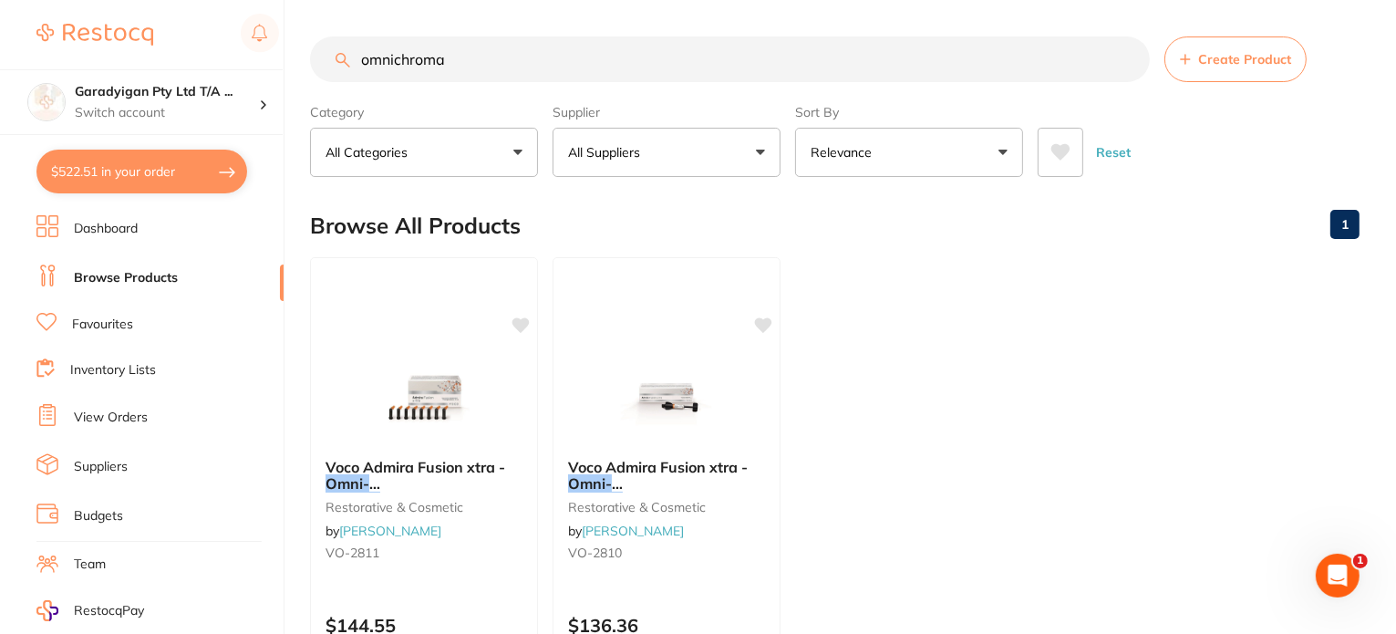
drag, startPoint x: 508, startPoint y: 54, endPoint x: 158, endPoint y: 65, distance: 350.3
click at [158, 65] on div "$522.51 Garadyigan Pty Ltd T/A ... Switch account Garadyigan Pty Ltd T/A Annand…" at bounding box center [698, 317] width 1396 height 634
type input "b"
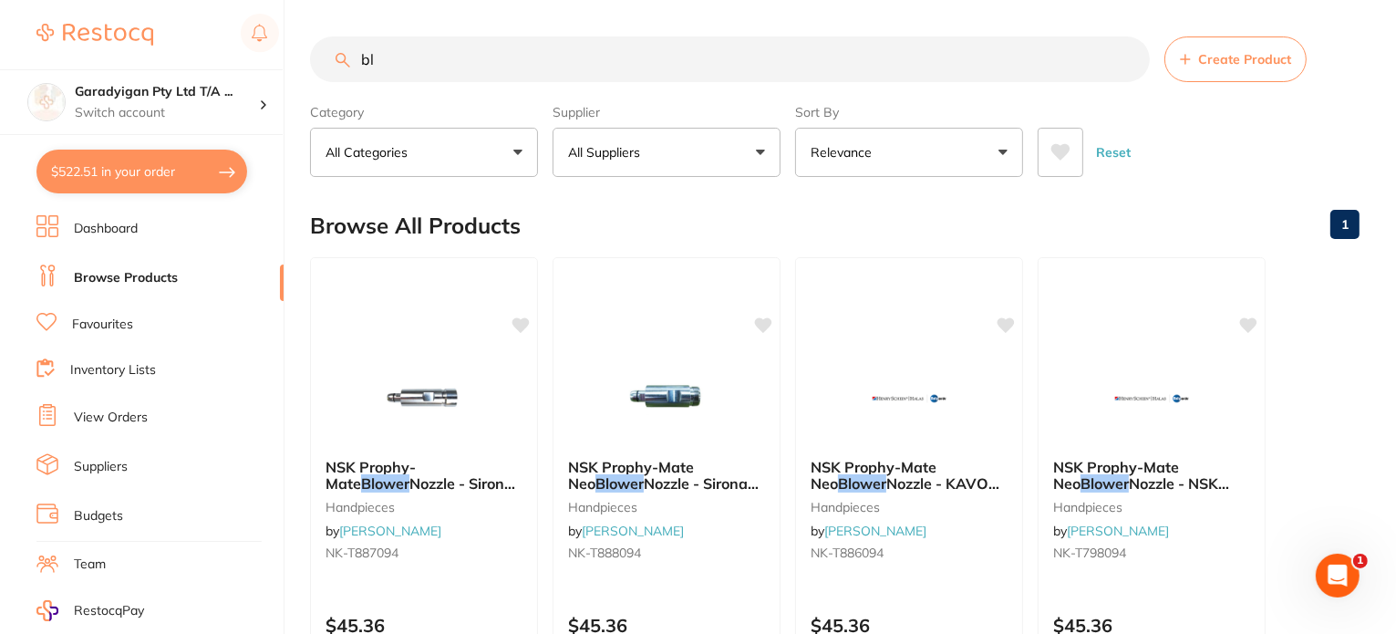
type input "b"
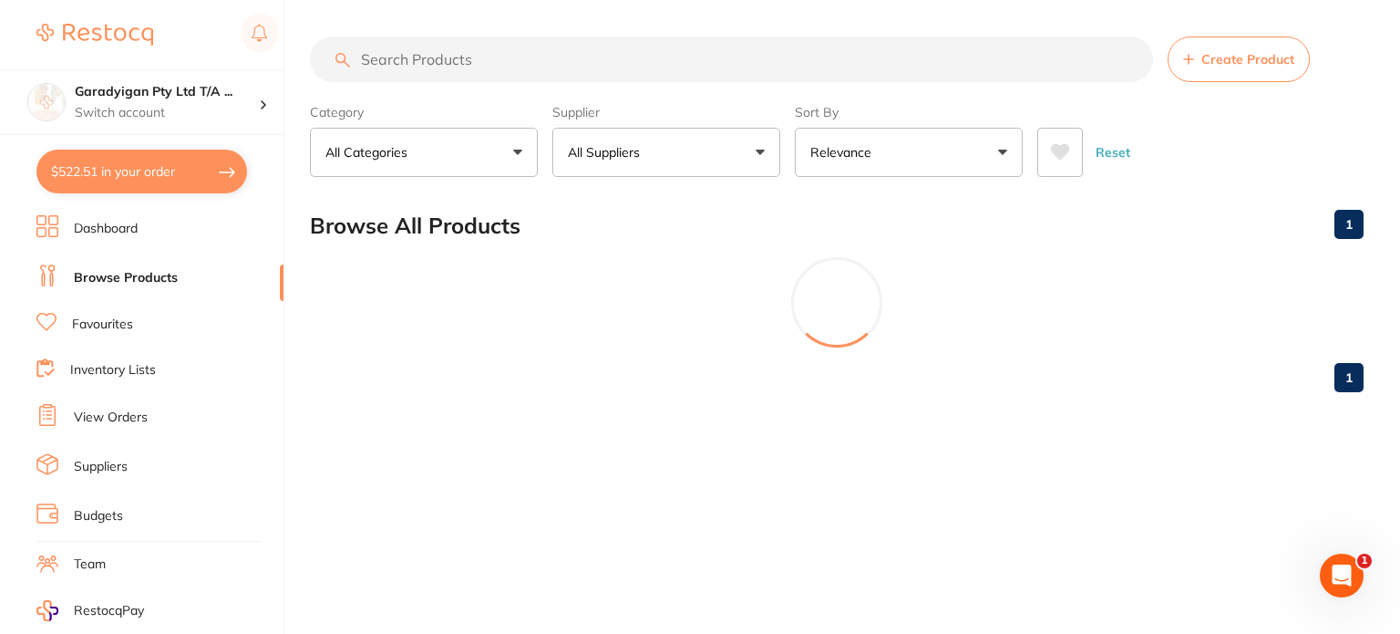
click at [762, 155] on button "All Suppliers" at bounding box center [666, 152] width 228 height 49
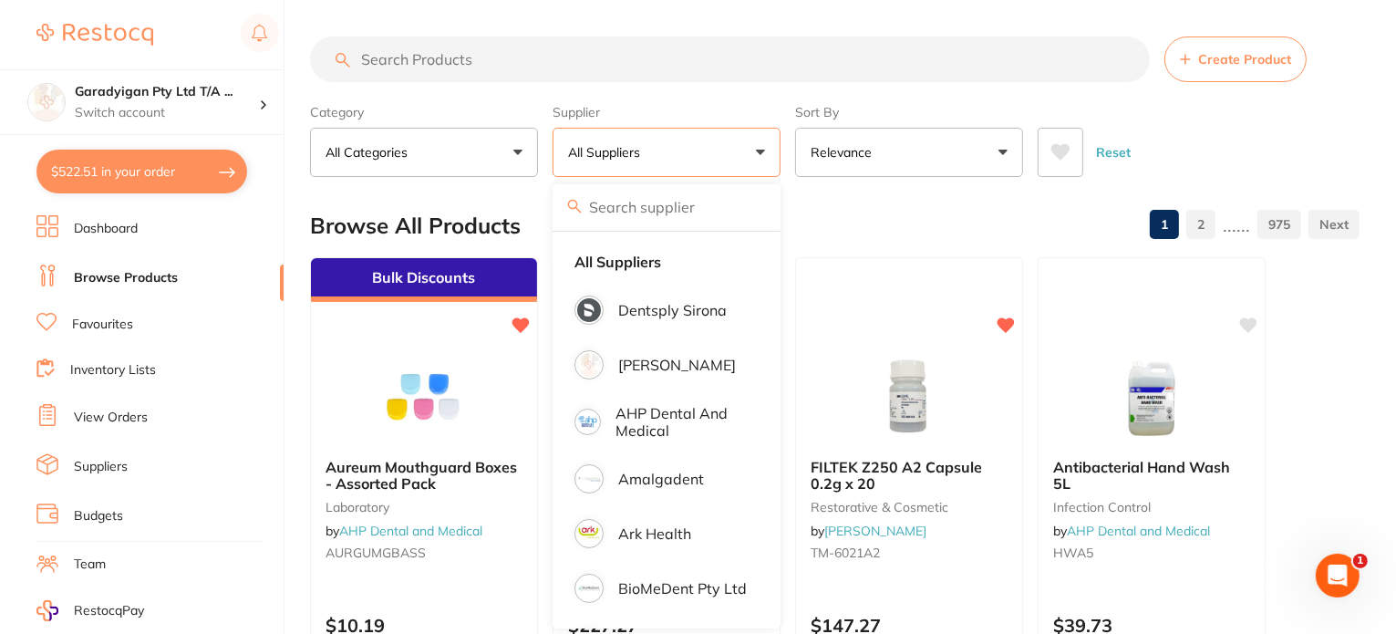
click at [633, 108] on label "Supplier" at bounding box center [666, 112] width 228 height 16
checkbox input "false"
checkbox input "true"
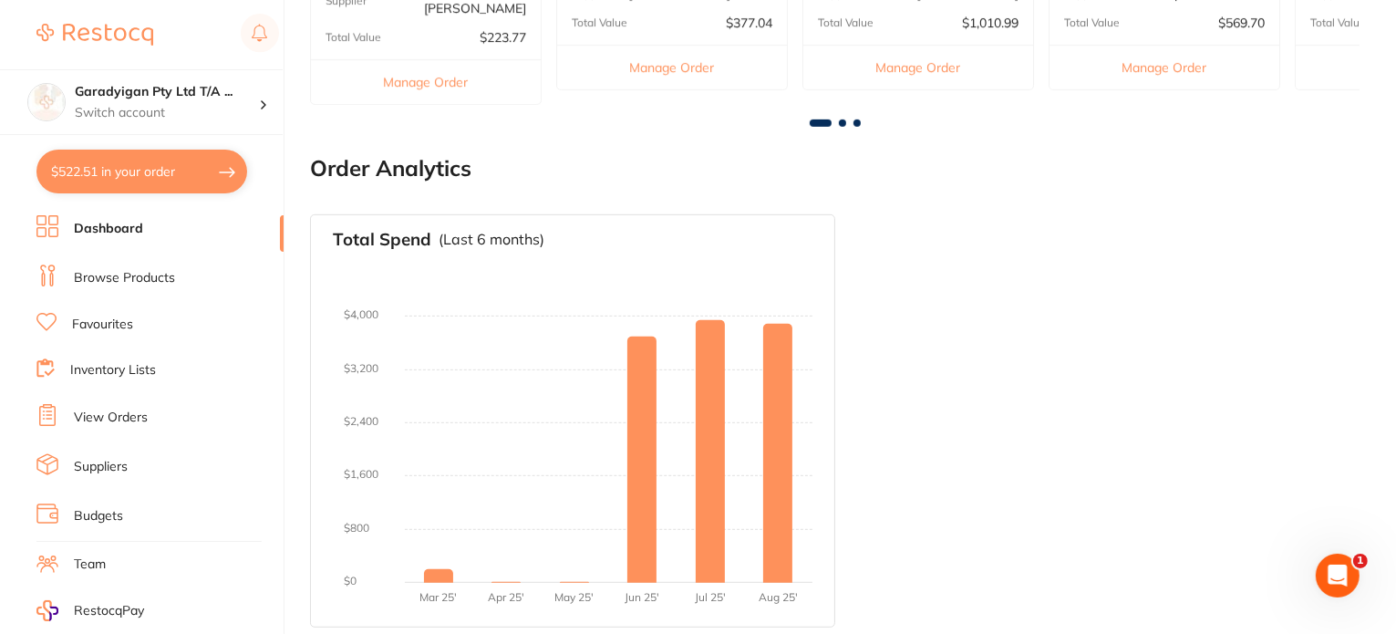
scroll to position [823, 0]
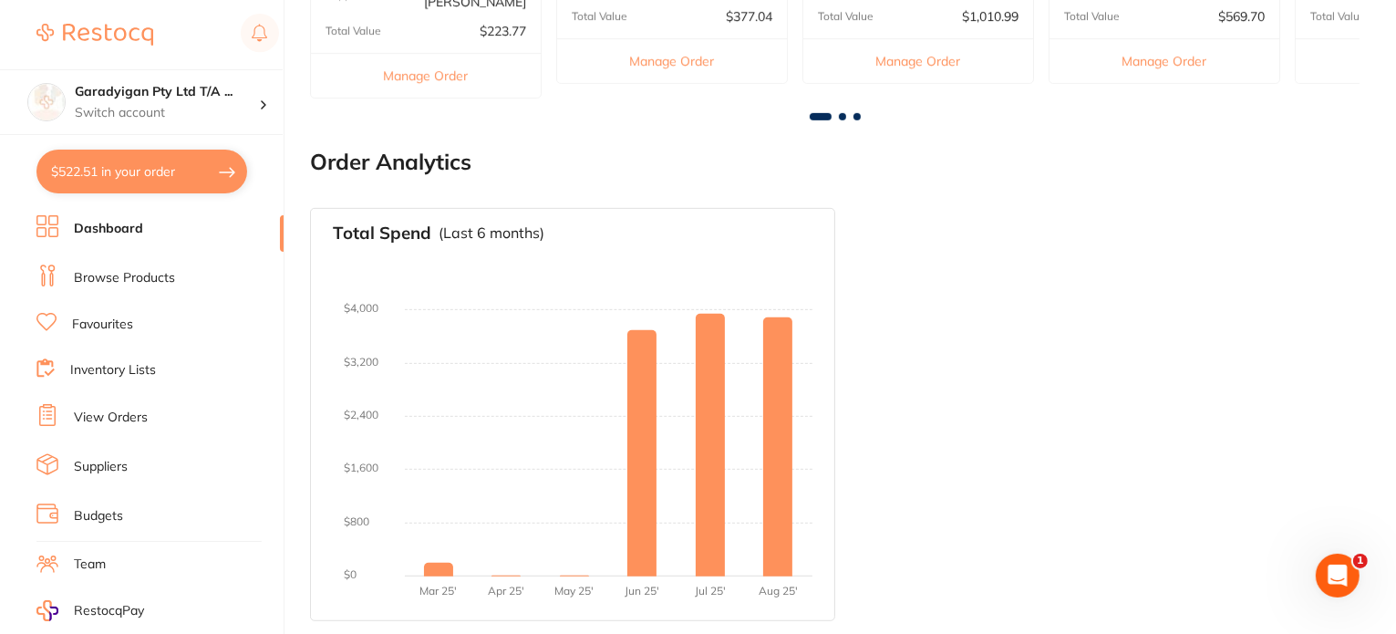
click at [135, 232] on link "Dashboard" at bounding box center [108, 229] width 69 height 18
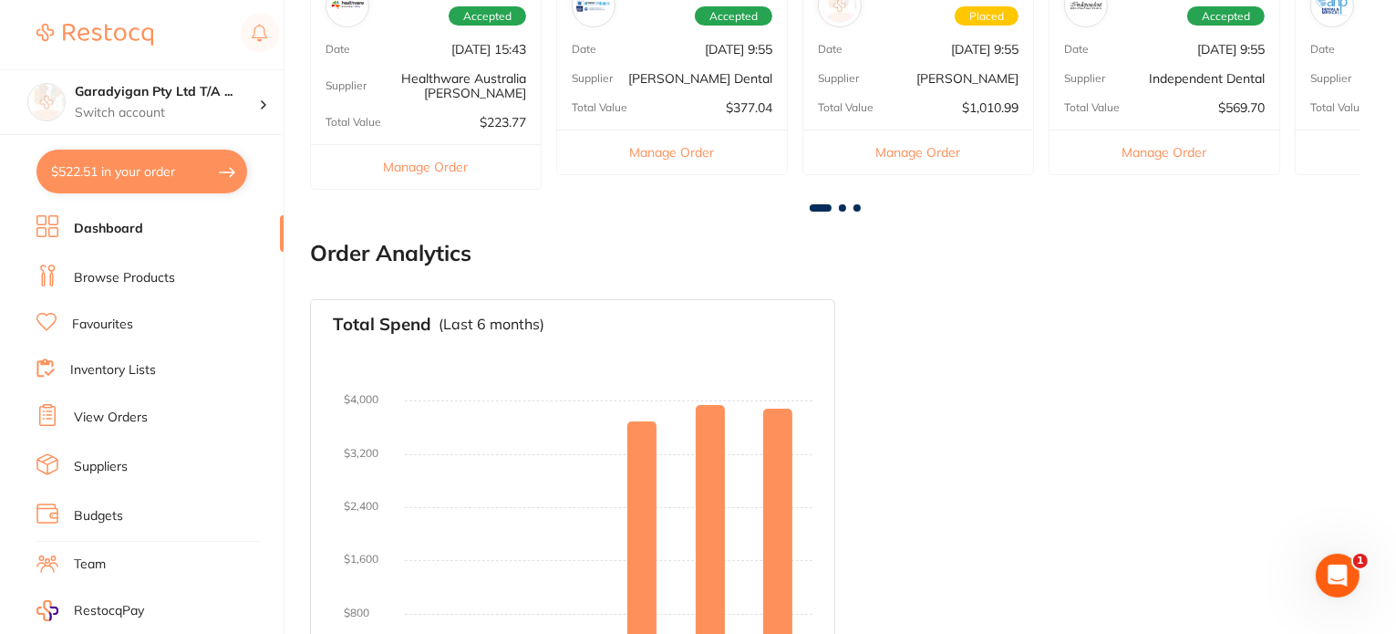
scroll to position [367, 0]
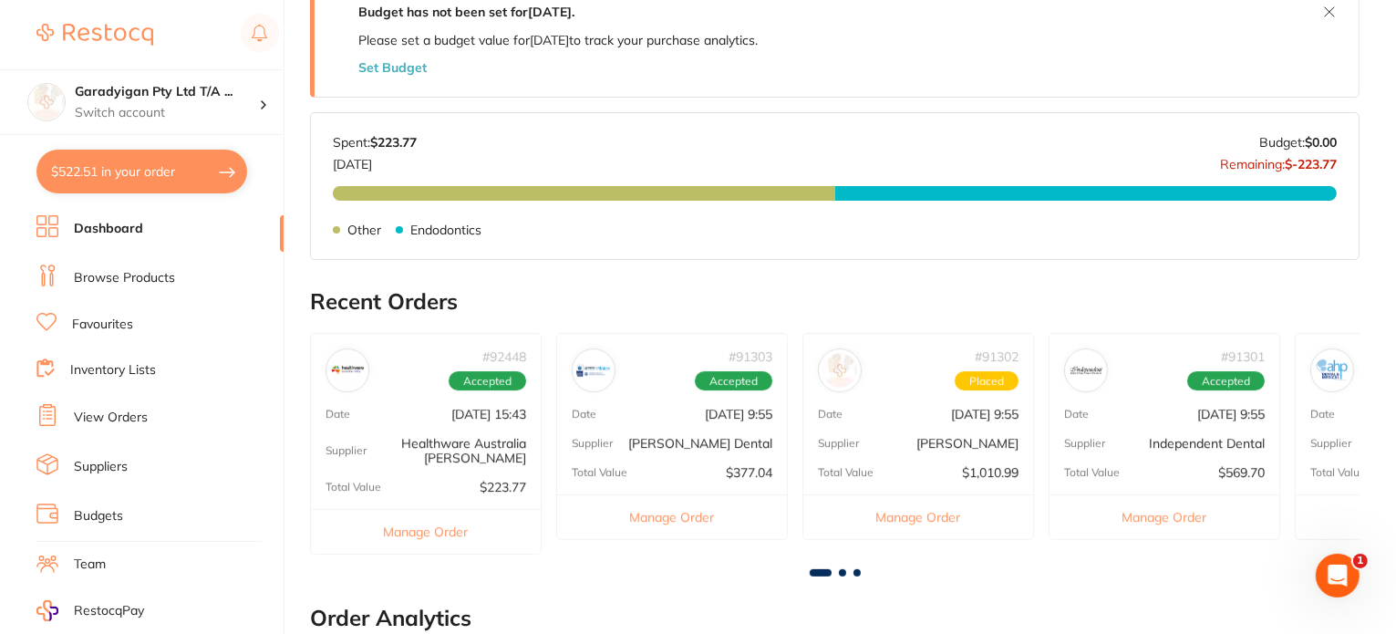
click at [113, 225] on link "Dashboard" at bounding box center [108, 229] width 69 height 18
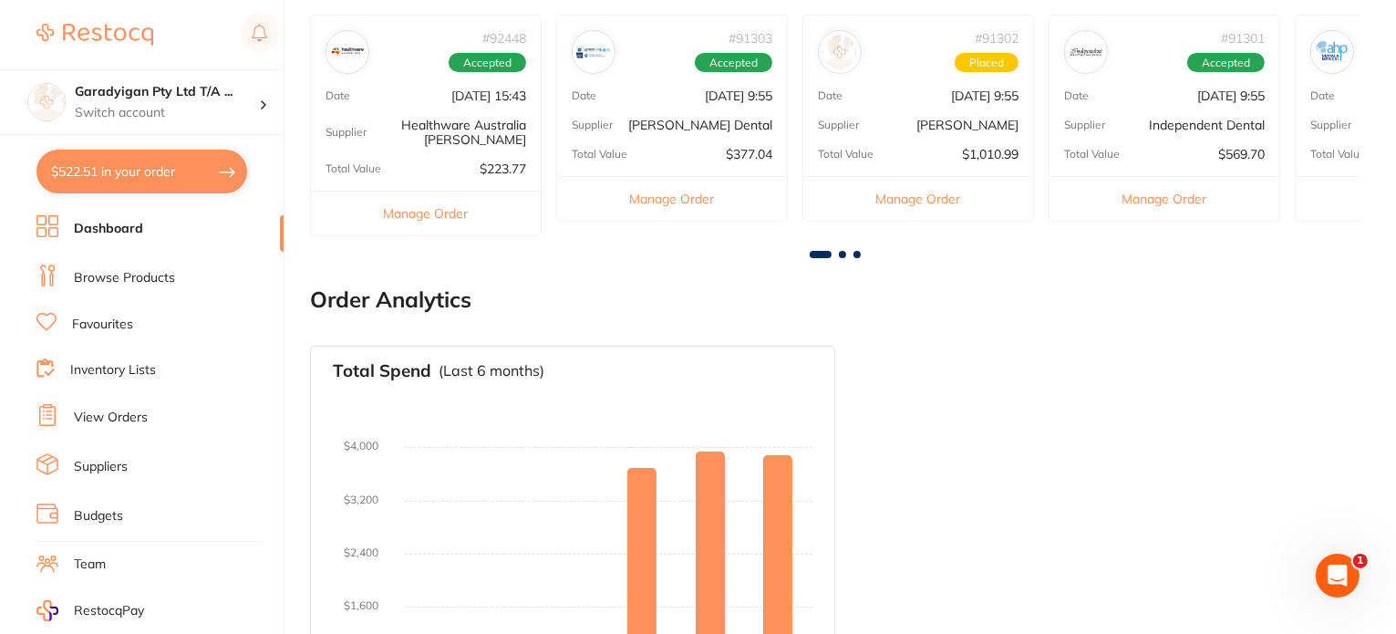
scroll to position [821, 0]
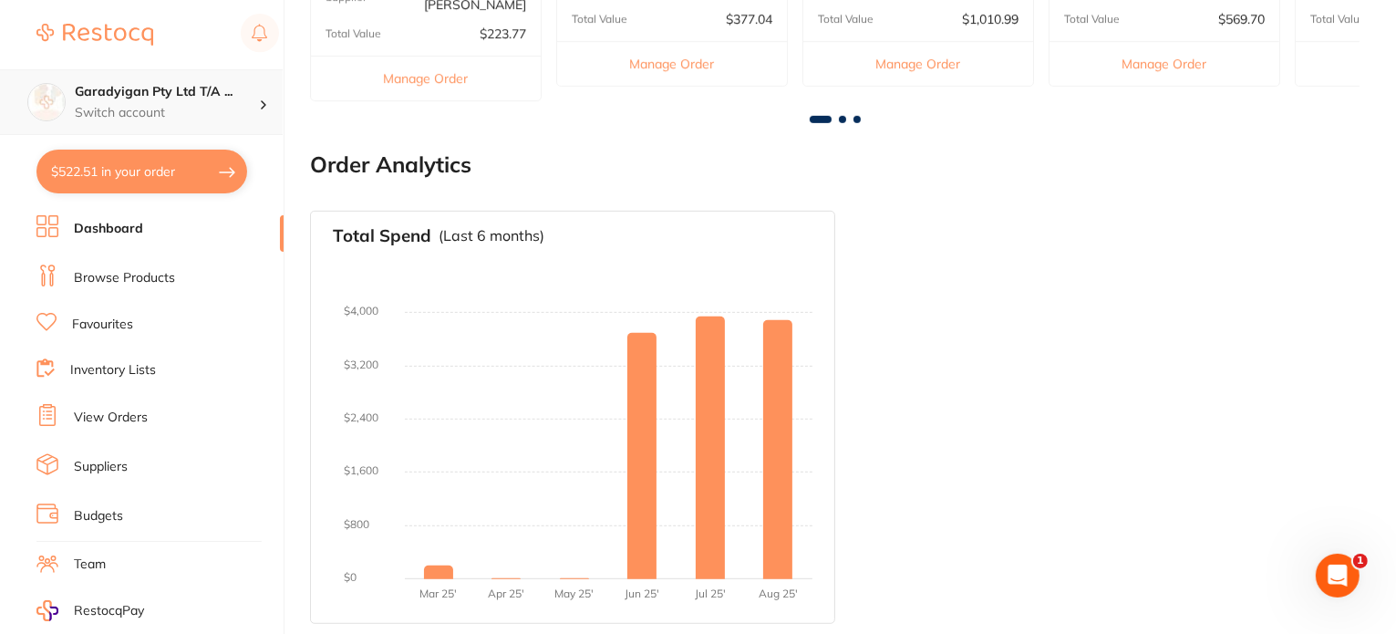
click at [168, 113] on p "Switch account" at bounding box center [167, 113] width 184 height 18
click at [113, 269] on link "Browse Products" at bounding box center [124, 278] width 101 height 18
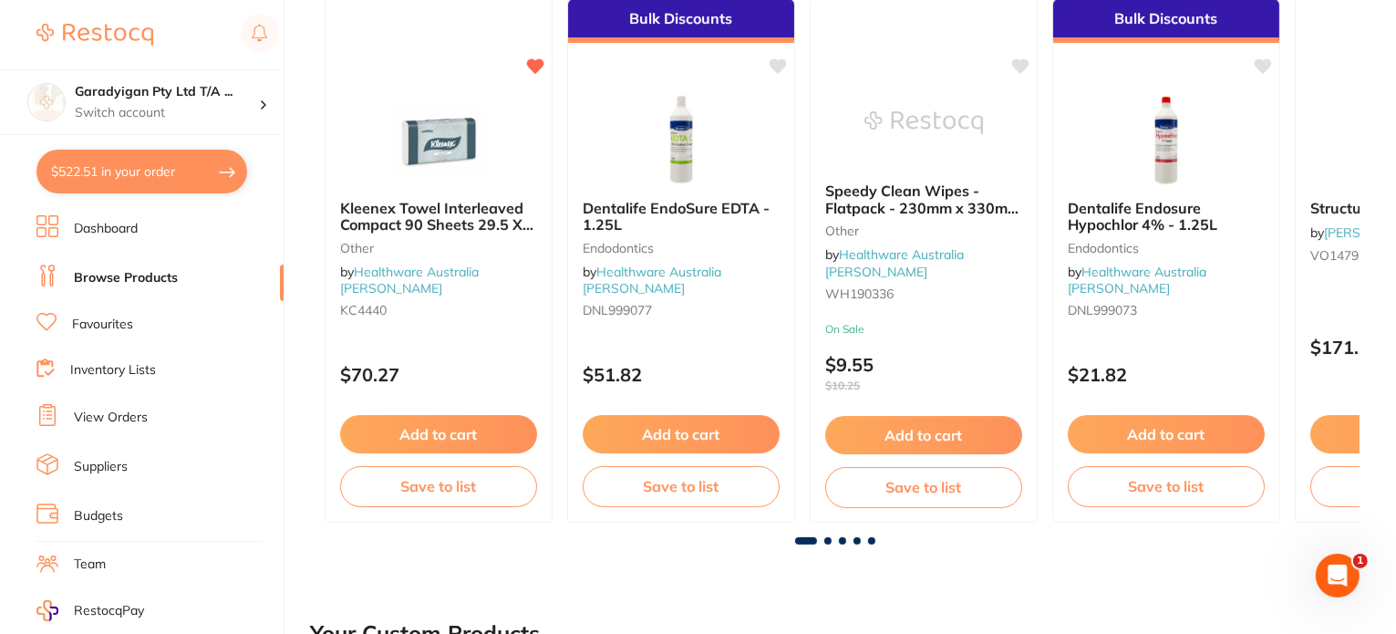
click at [174, 181] on button "$522.51 in your order" at bounding box center [141, 172] width 211 height 44
checkbox input "true"
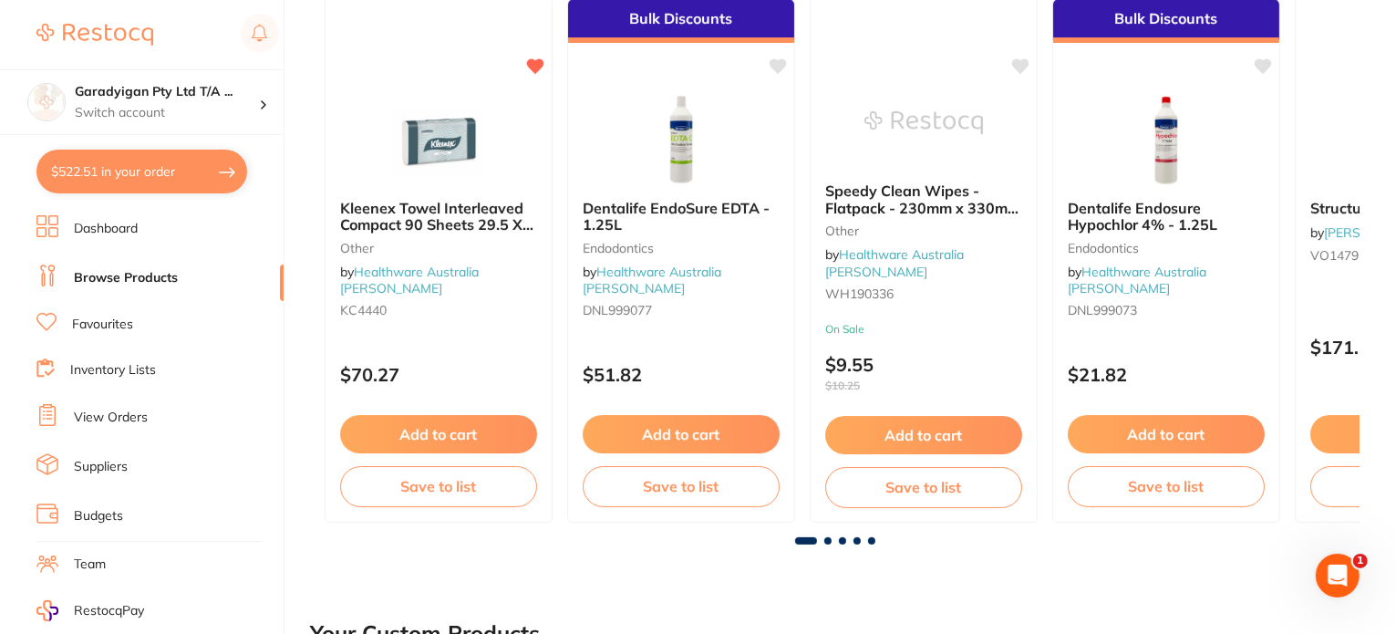
checkbox input "true"
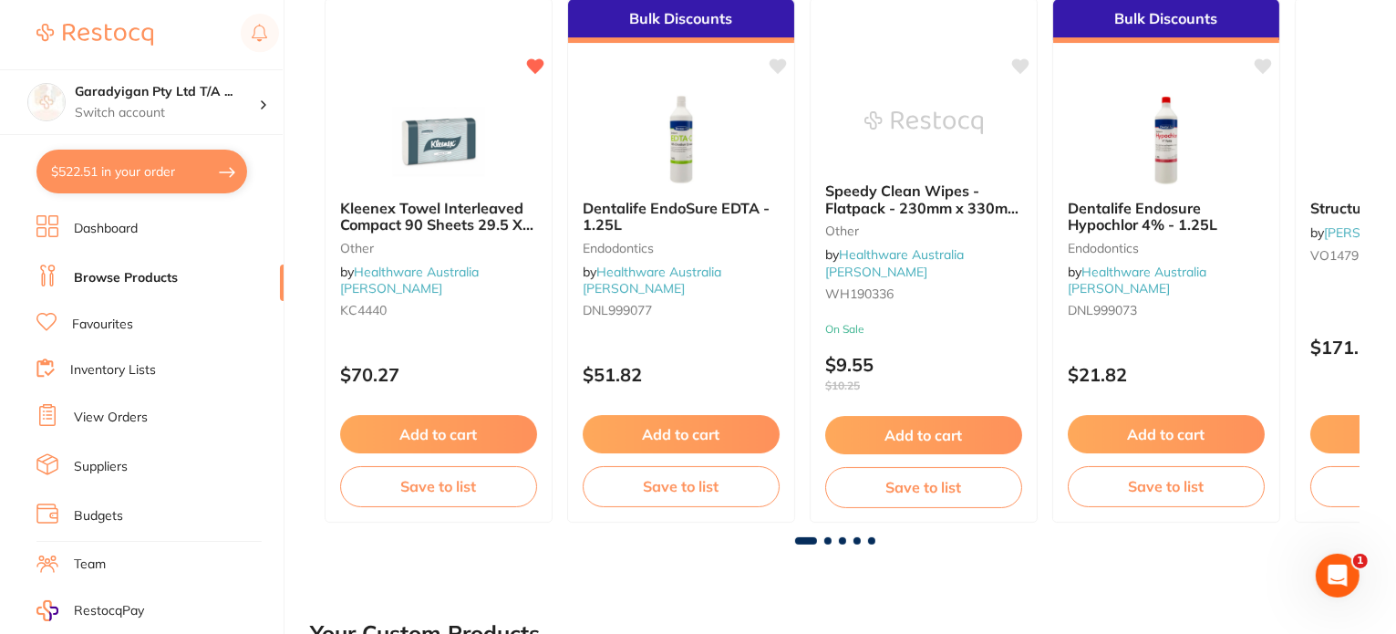
checkbox input "true"
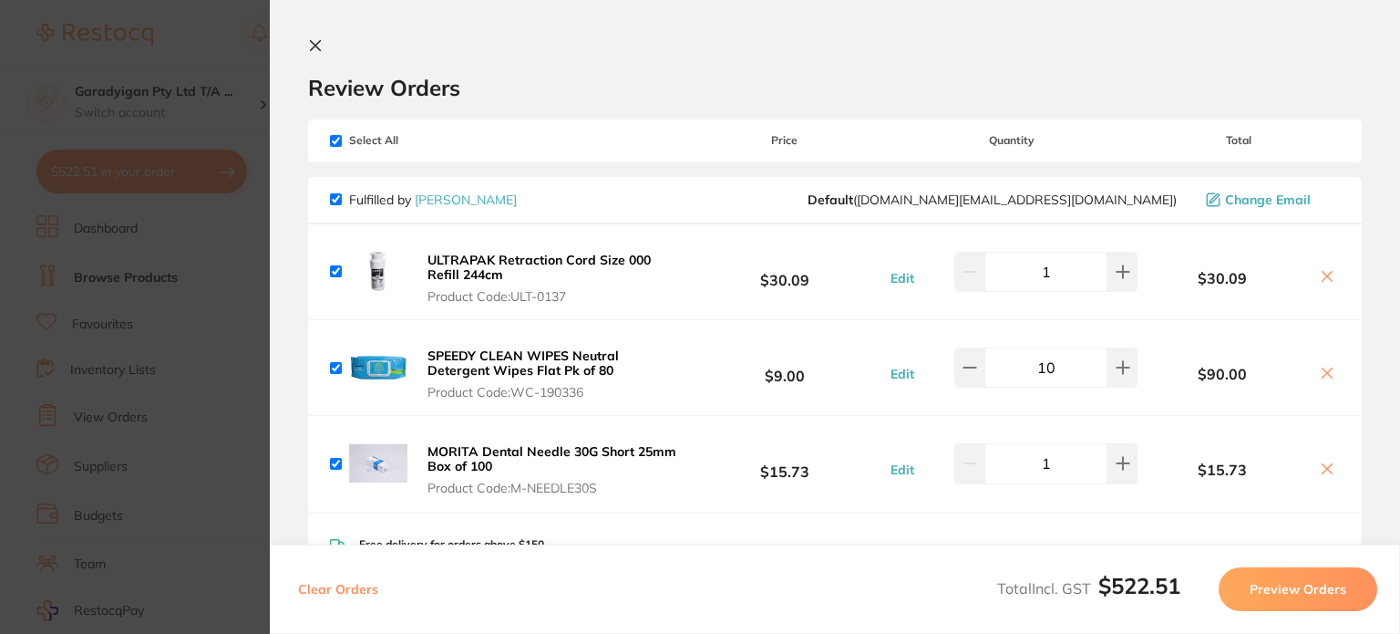
click at [311, 41] on icon at bounding box center [316, 46] width 10 height 10
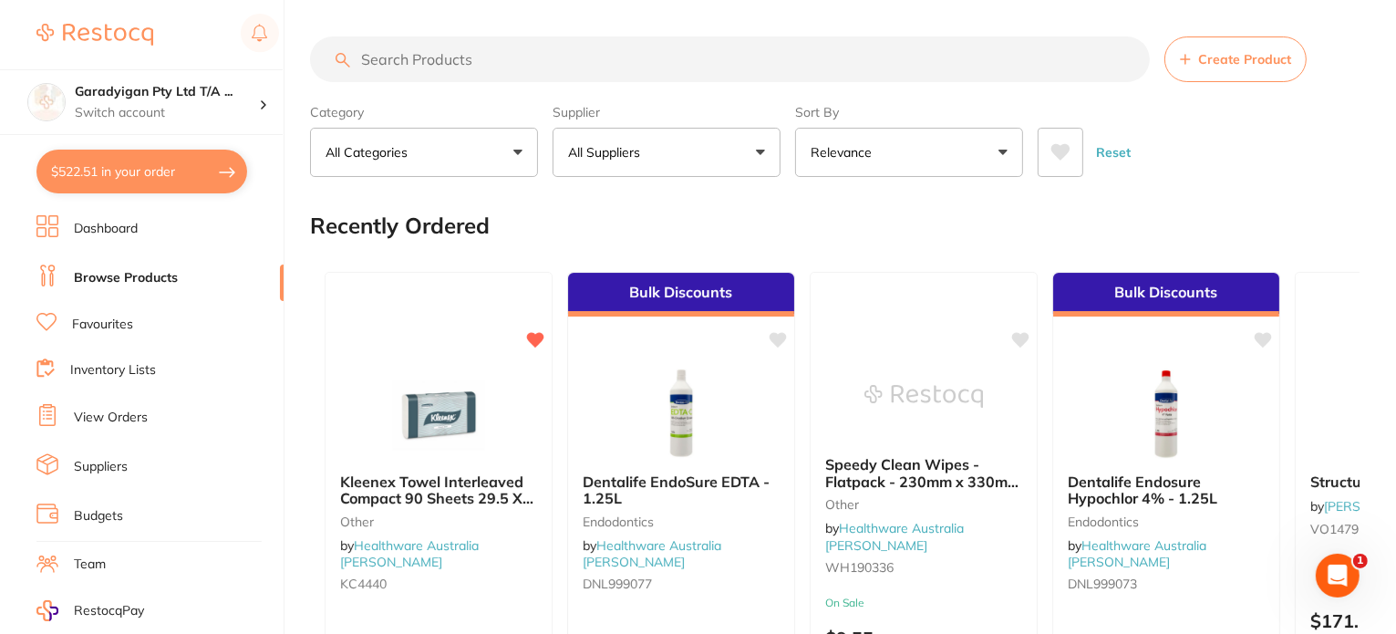
drag, startPoint x: 365, startPoint y: 64, endPoint x: 381, endPoint y: 72, distance: 18.3
click at [366, 62] on input "search" at bounding box center [730, 59] width 840 height 46
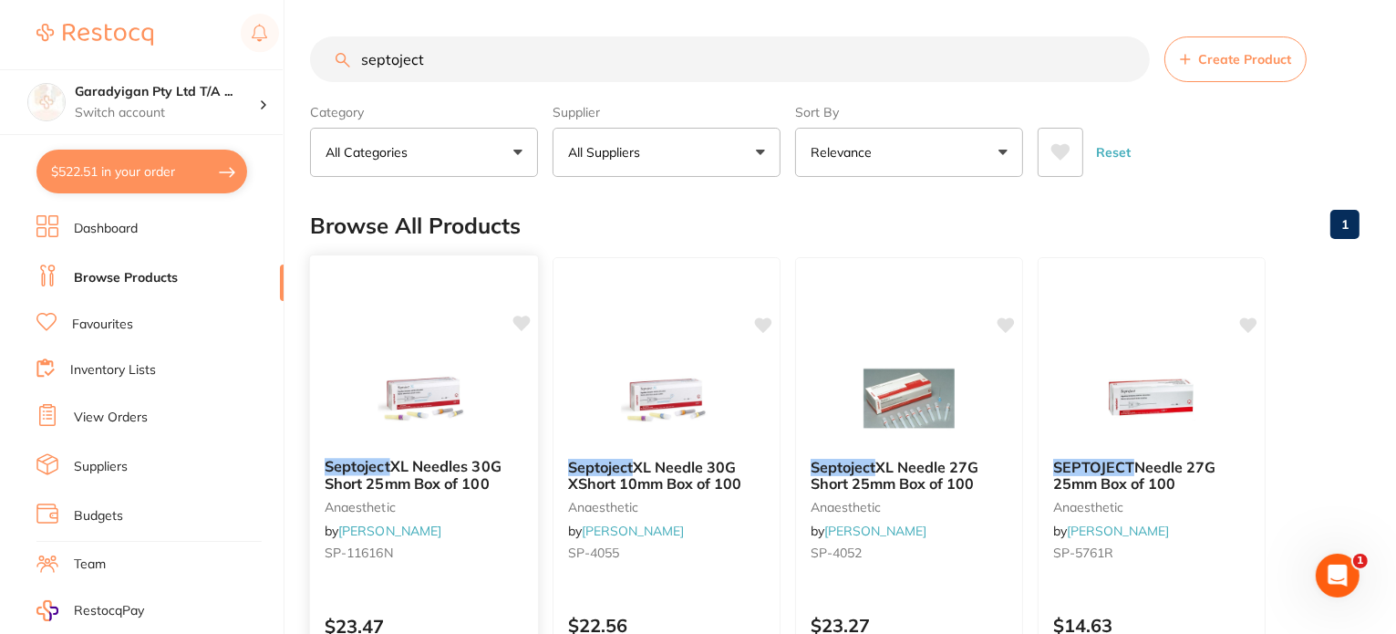
type input "septoject"
click at [521, 318] on icon at bounding box center [521, 322] width 17 height 15
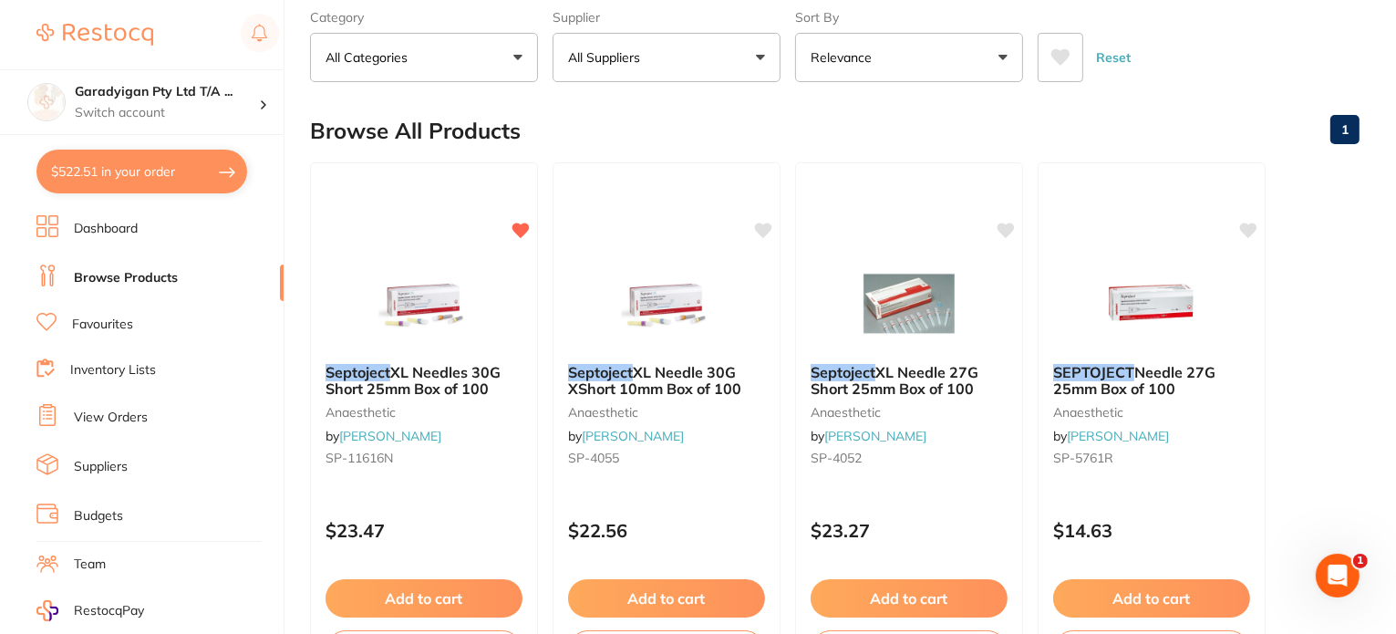
scroll to position [91, 0]
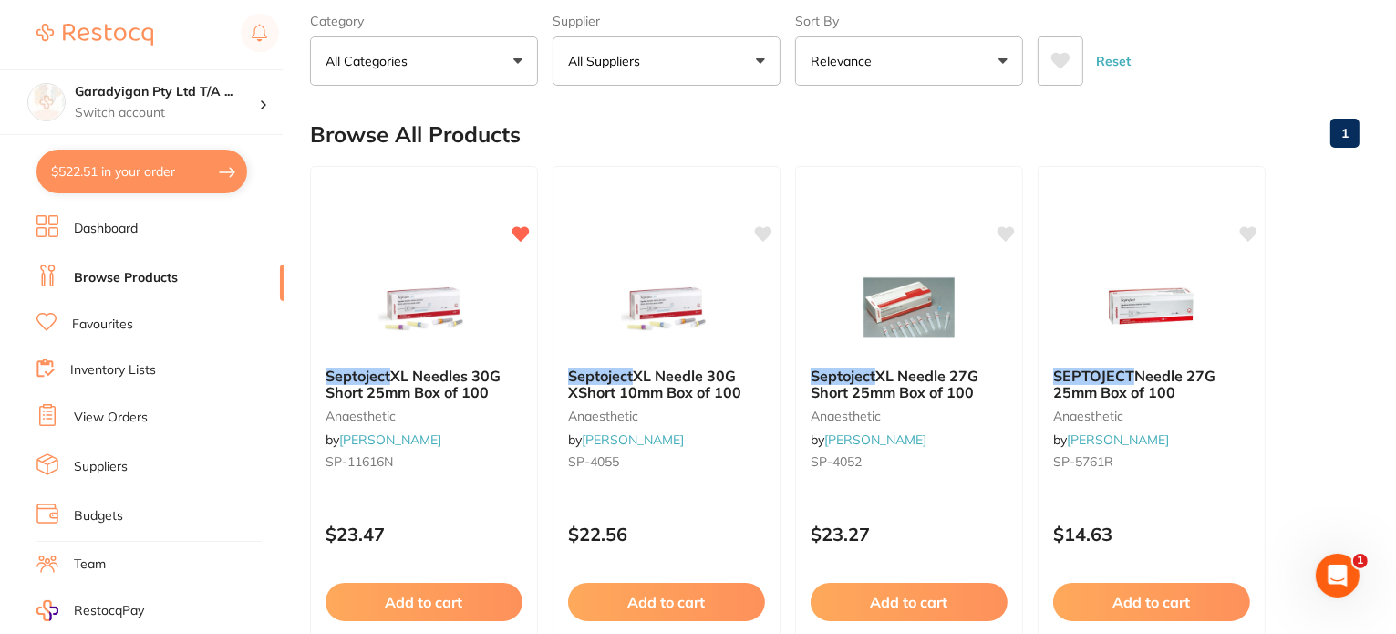
click at [489, 608] on button "Add to cart" at bounding box center [423, 602] width 197 height 38
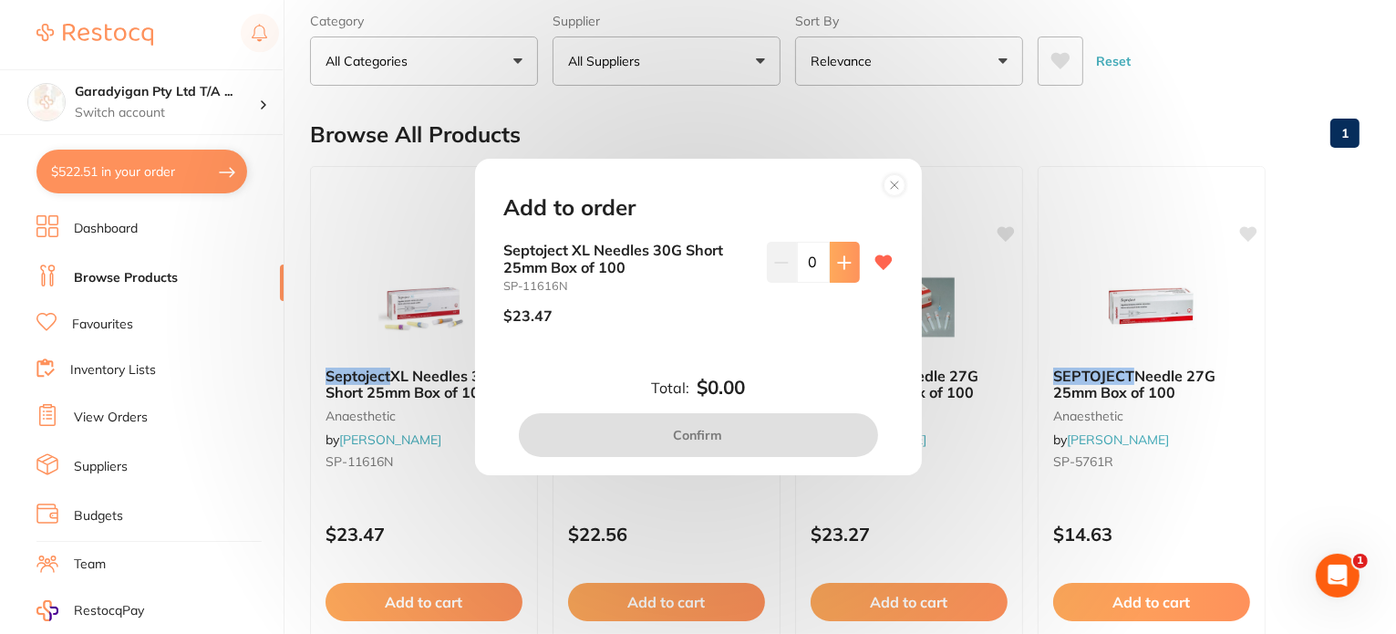
scroll to position [0, 0]
drag, startPoint x: 839, startPoint y: 269, endPoint x: 836, endPoint y: 298, distance: 29.3
click at [838, 273] on button at bounding box center [845, 262] width 30 height 40
type input "1"
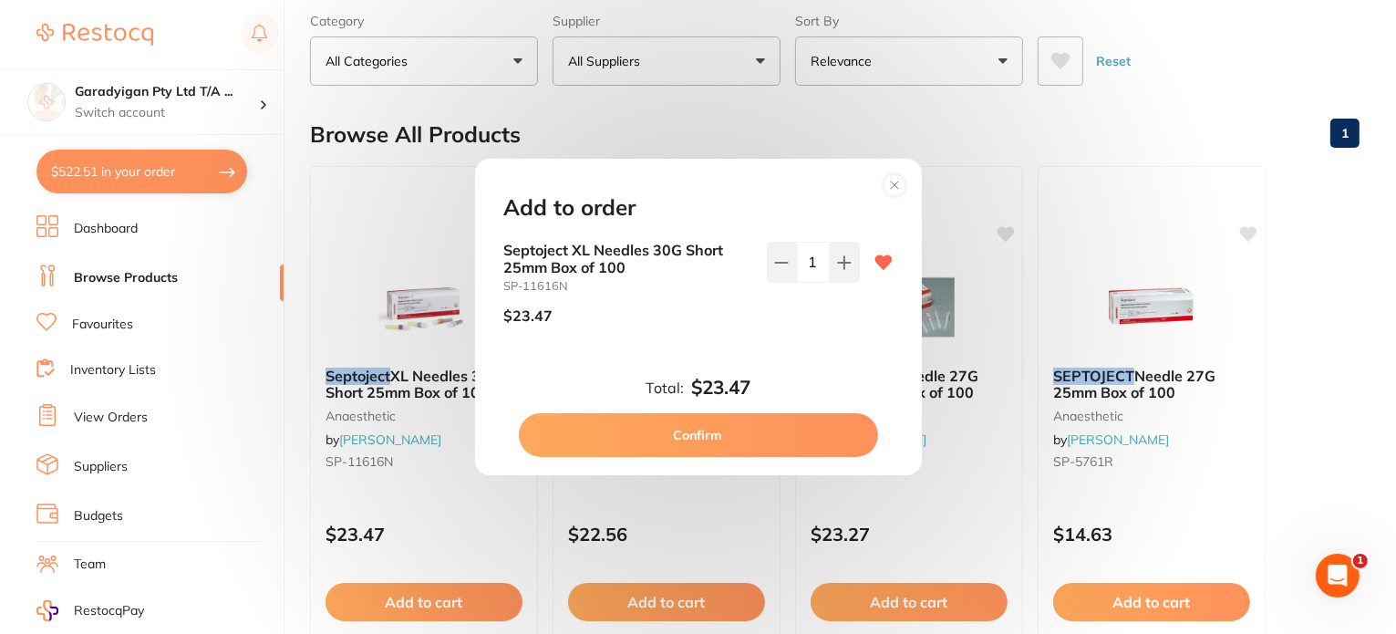
click at [733, 440] on button "Confirm" at bounding box center [698, 435] width 359 height 44
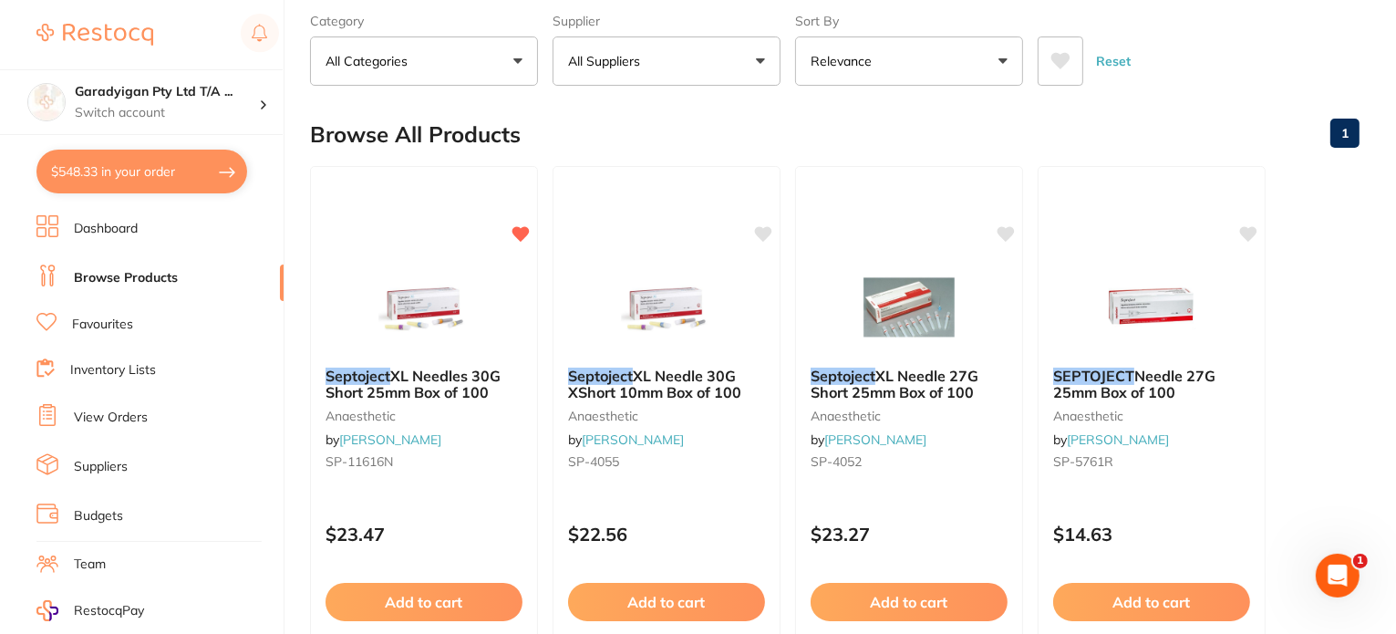
checkbox input "false"
click at [117, 227] on link "Dashboard" at bounding box center [106, 229] width 64 height 18
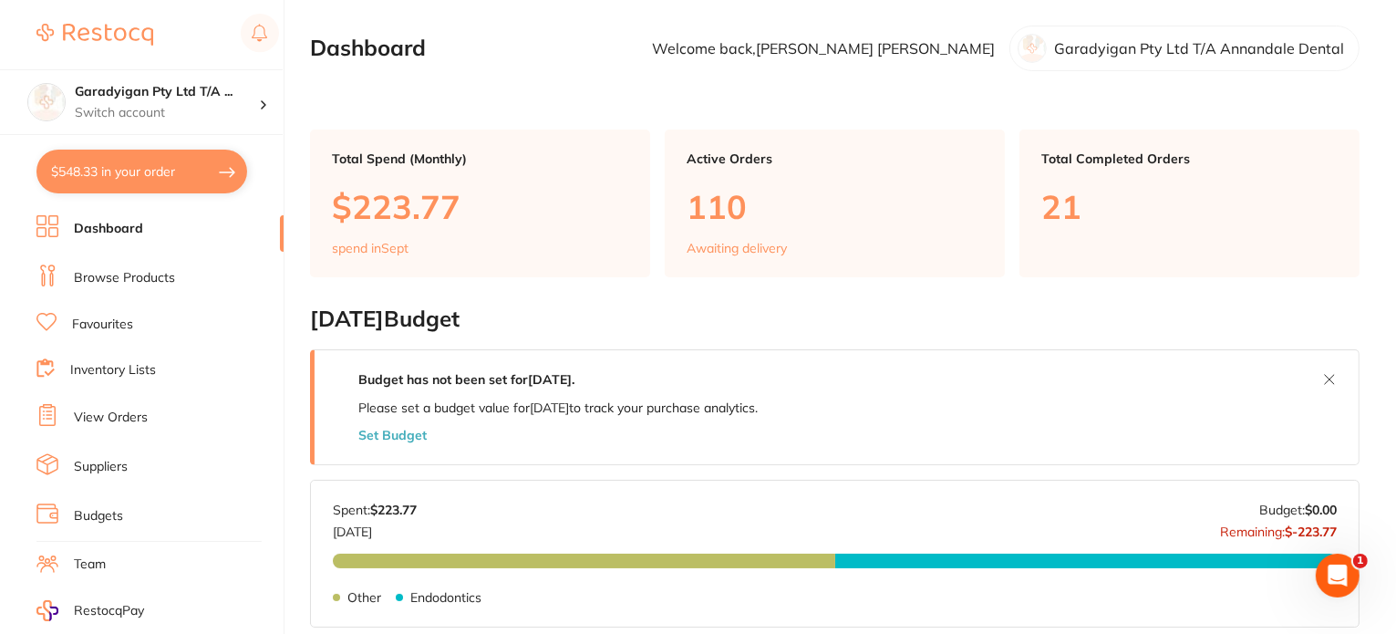
click at [146, 181] on button "$548.33 in your order" at bounding box center [141, 172] width 211 height 44
checkbox input "true"
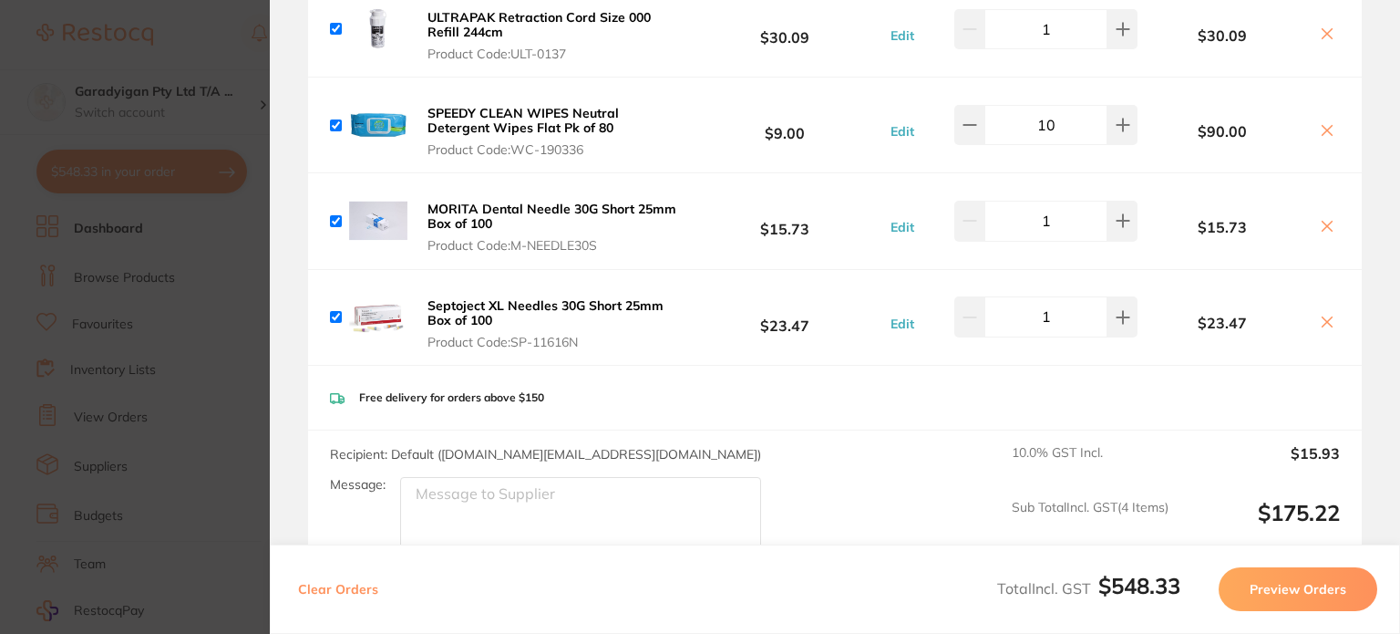
scroll to position [128, 0]
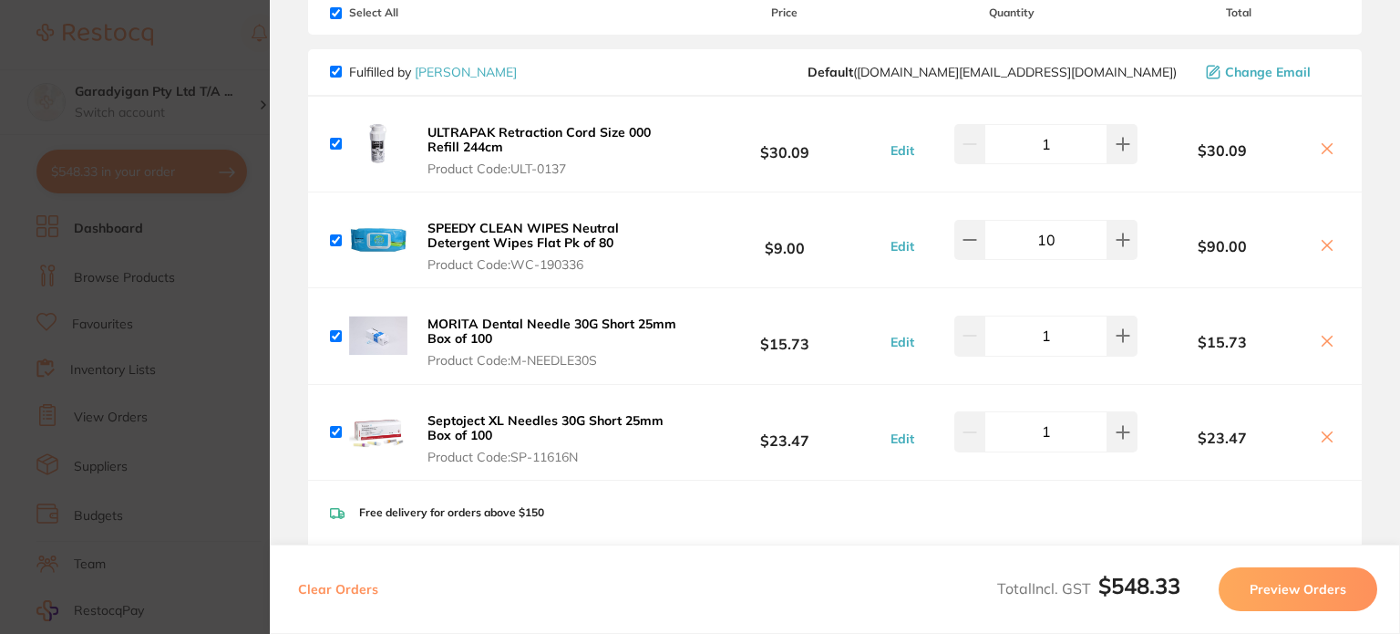
click at [1324, 340] on icon at bounding box center [1327, 341] width 15 height 15
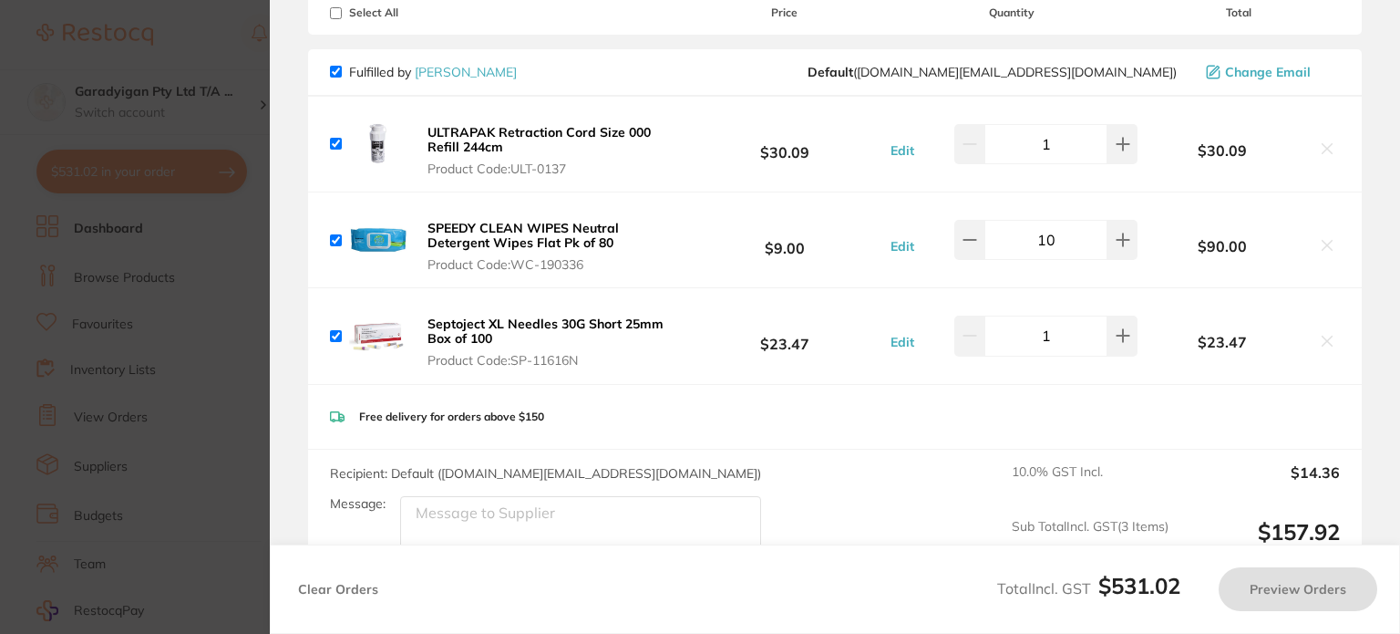
checkbox input "true"
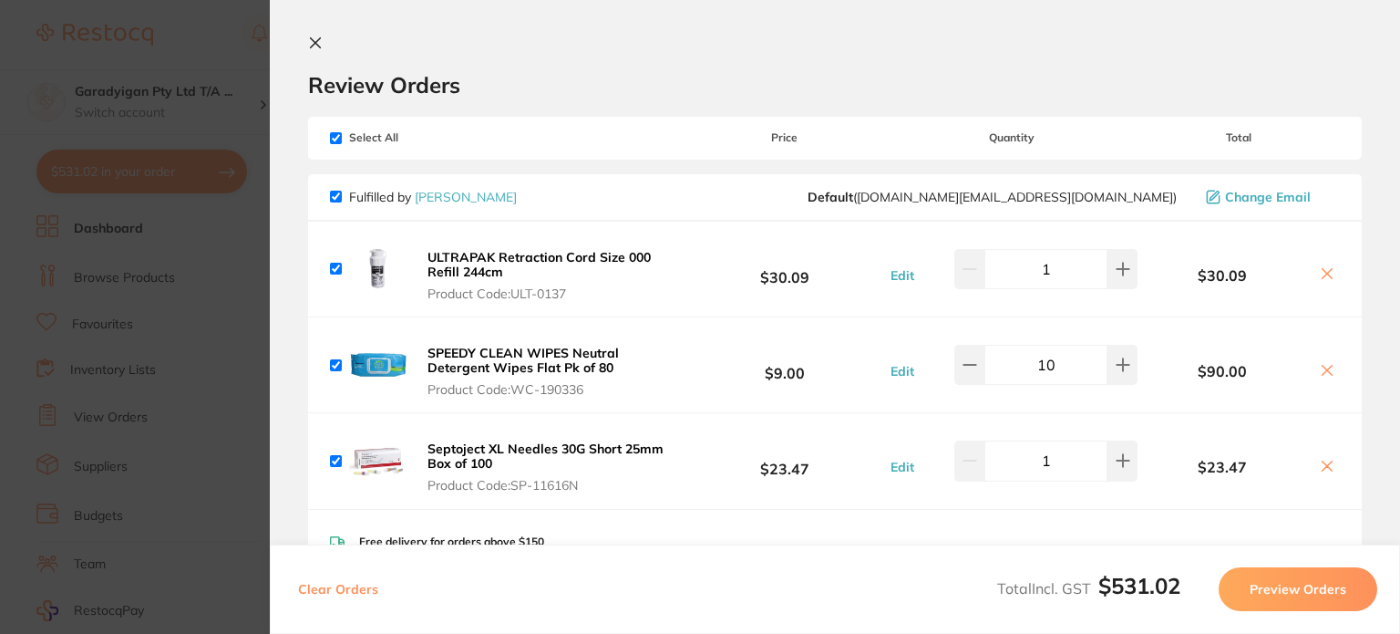
scroll to position [0, 0]
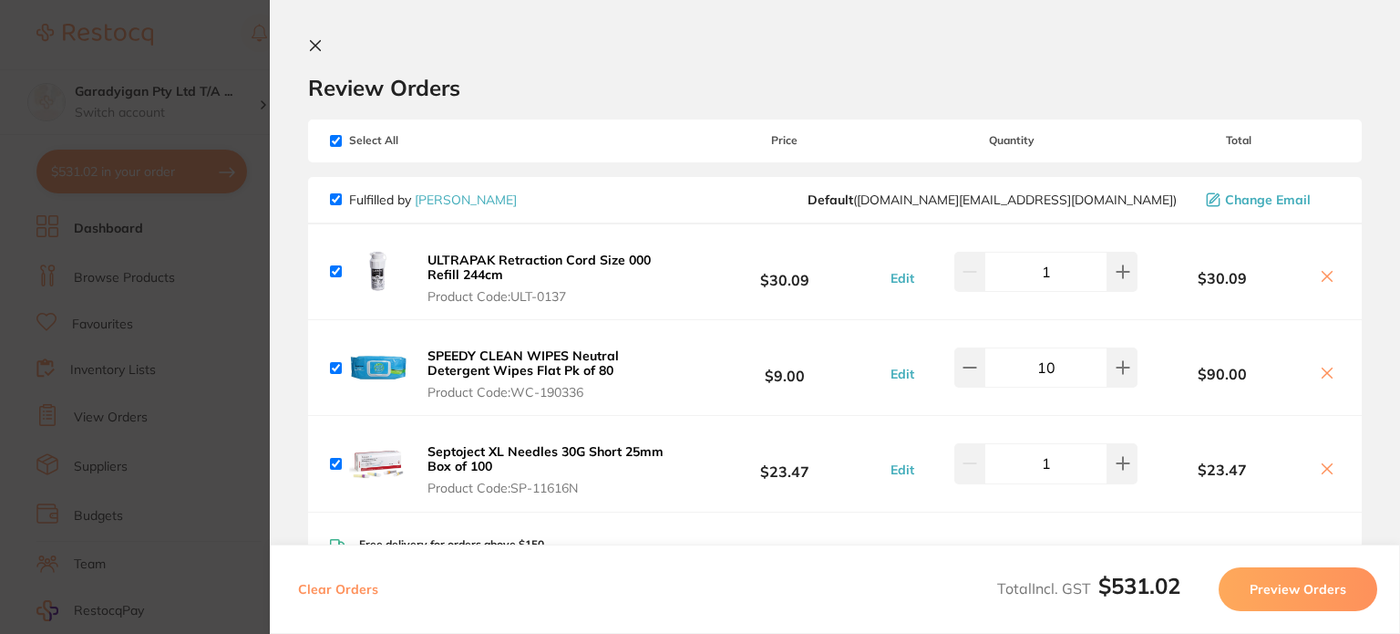
click at [311, 46] on icon at bounding box center [315, 45] width 15 height 15
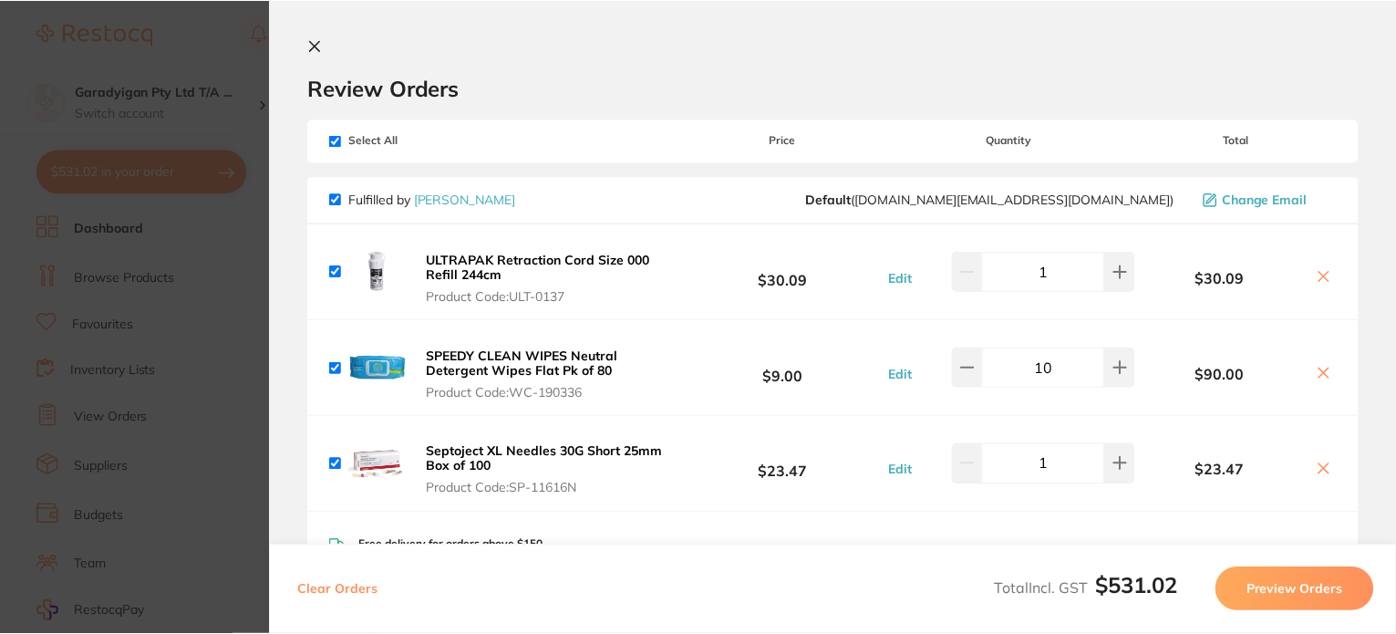
scroll to position [91, 0]
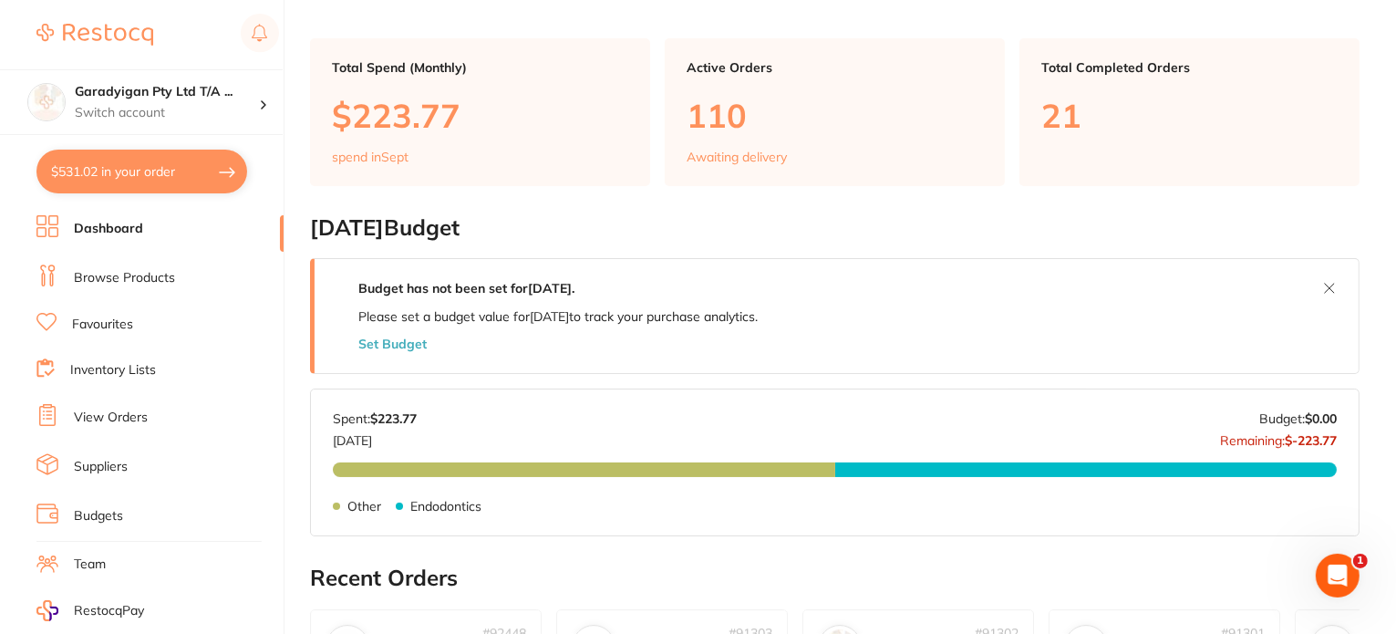
drag, startPoint x: 140, startPoint y: 278, endPoint x: 193, endPoint y: 300, distance: 57.2
click at [142, 278] on link "Browse Products" at bounding box center [124, 278] width 101 height 18
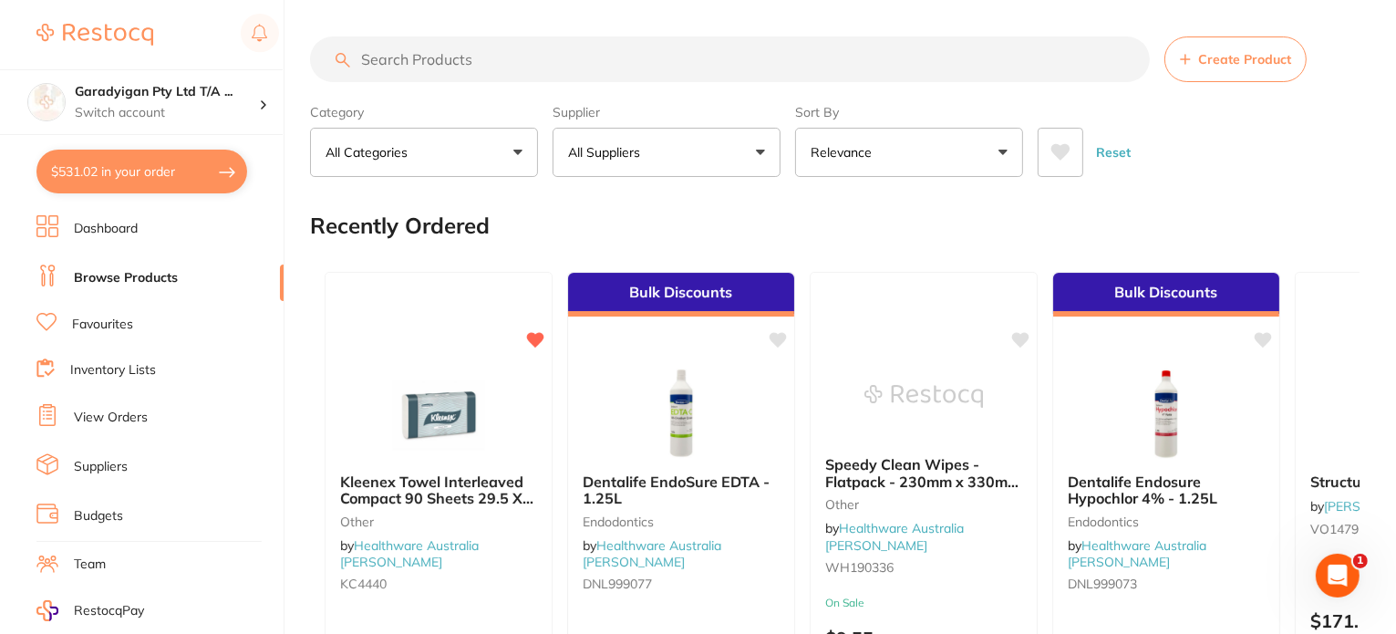
click at [477, 70] on input "search" at bounding box center [730, 59] width 840 height 46
click at [134, 176] on button "$531.02 in your order" at bounding box center [141, 172] width 211 height 44
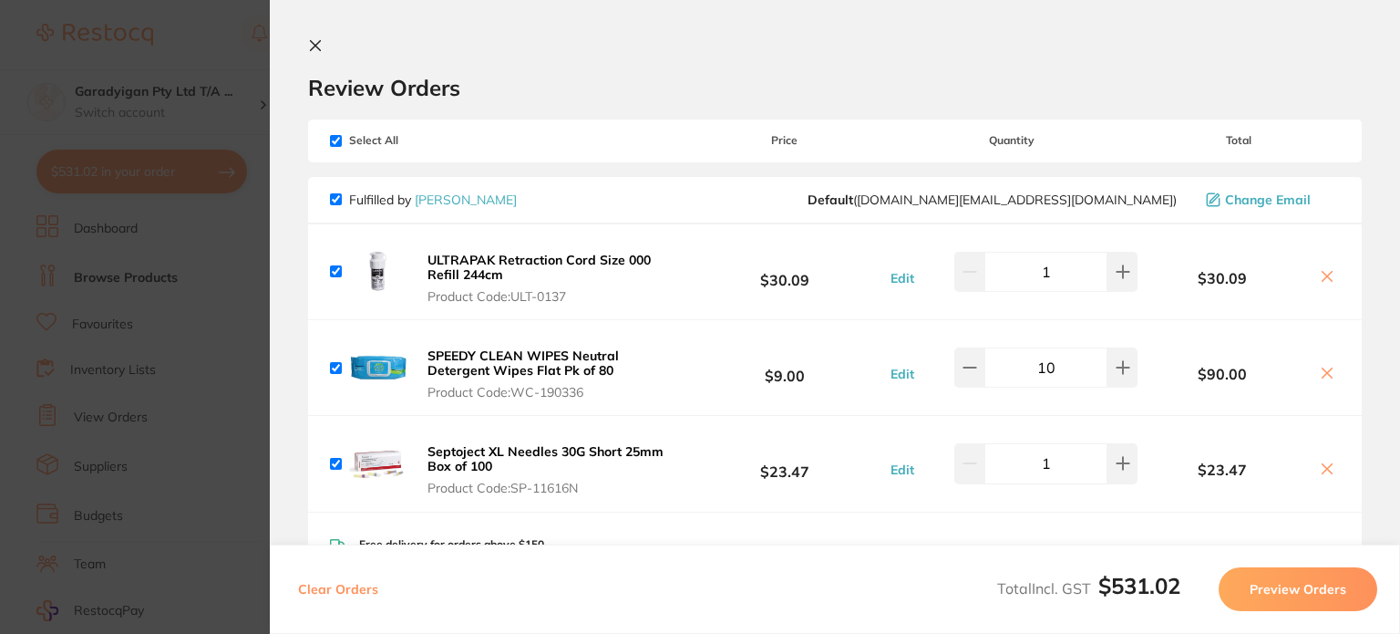
click at [314, 44] on icon at bounding box center [316, 46] width 10 height 10
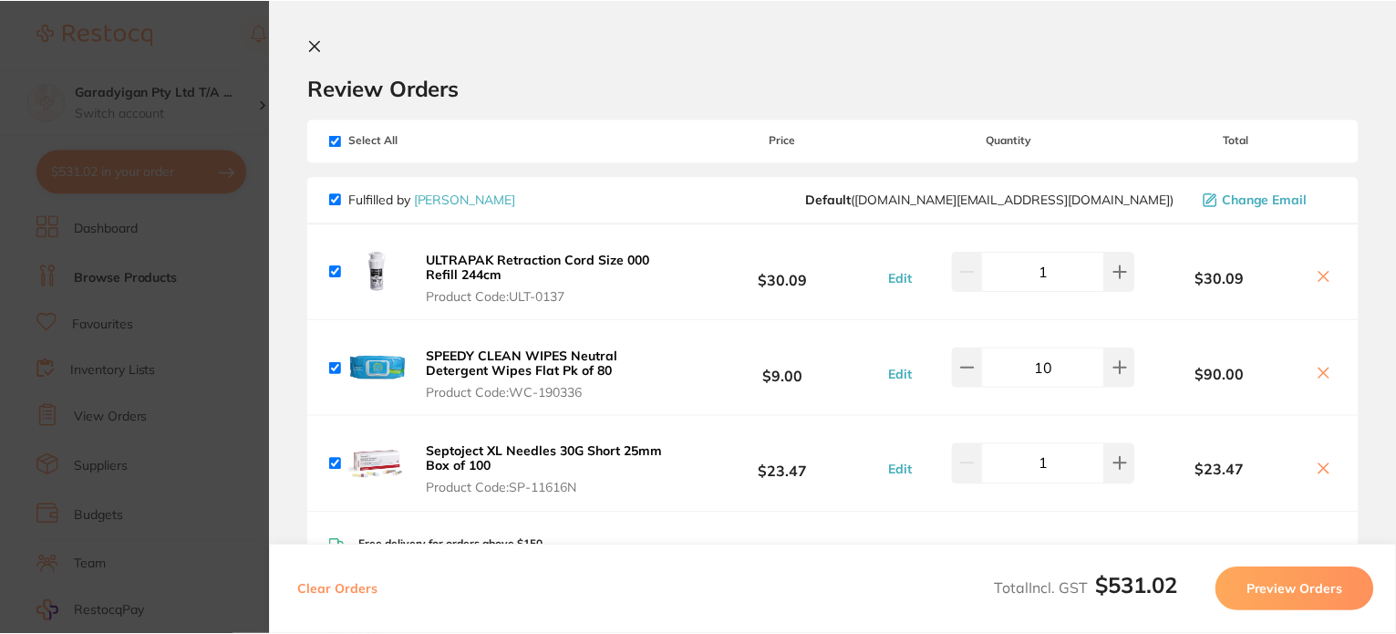
scroll to position [2, 0]
